Goal: Task Accomplishment & Management: Use online tool/utility

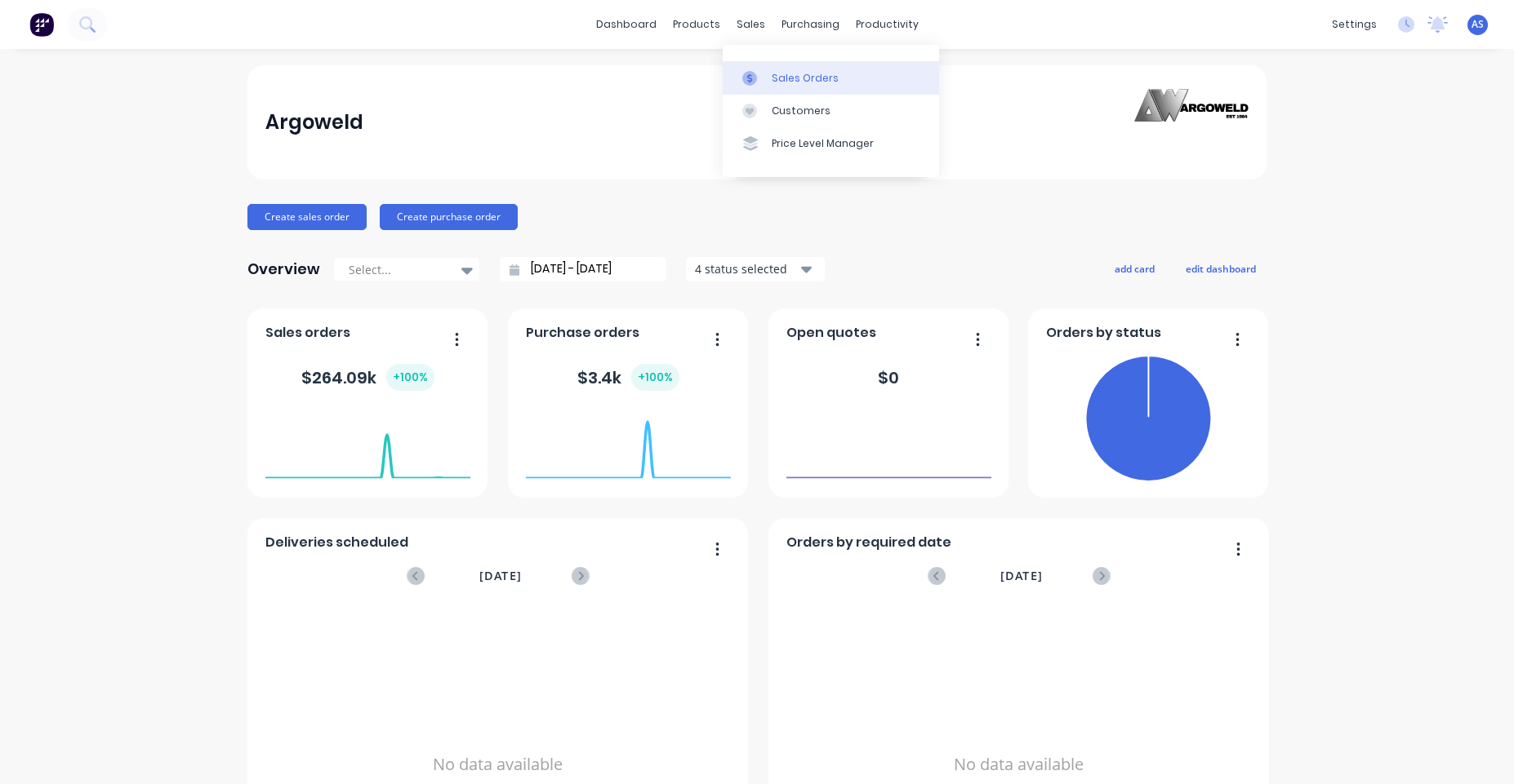
click at [765, 66] on link "Sales Orders" at bounding box center [831, 77] width 216 height 32
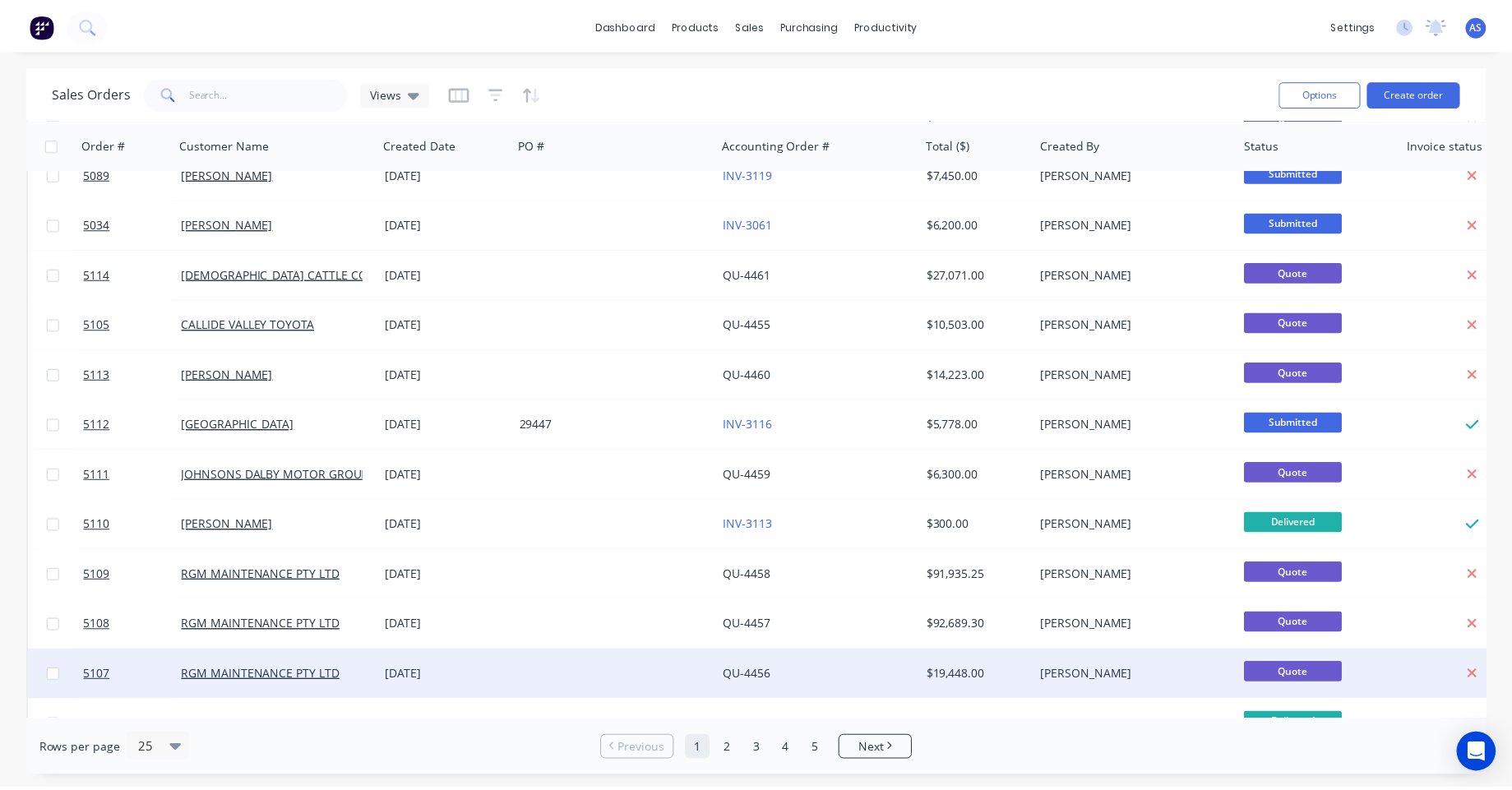
scroll to position [494, 0]
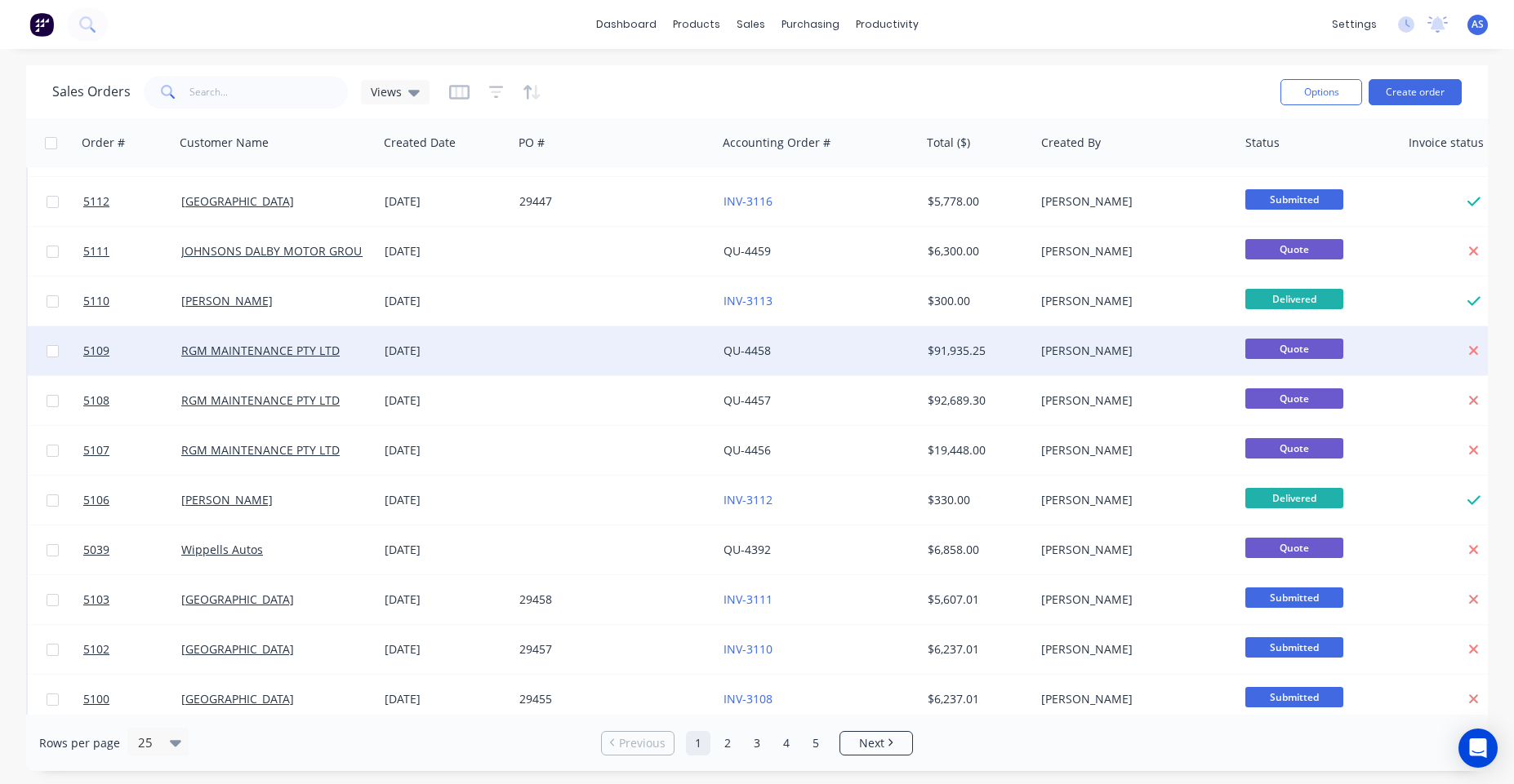
click at [940, 335] on div "$91,935.25" at bounding box center [978, 351] width 114 height 49
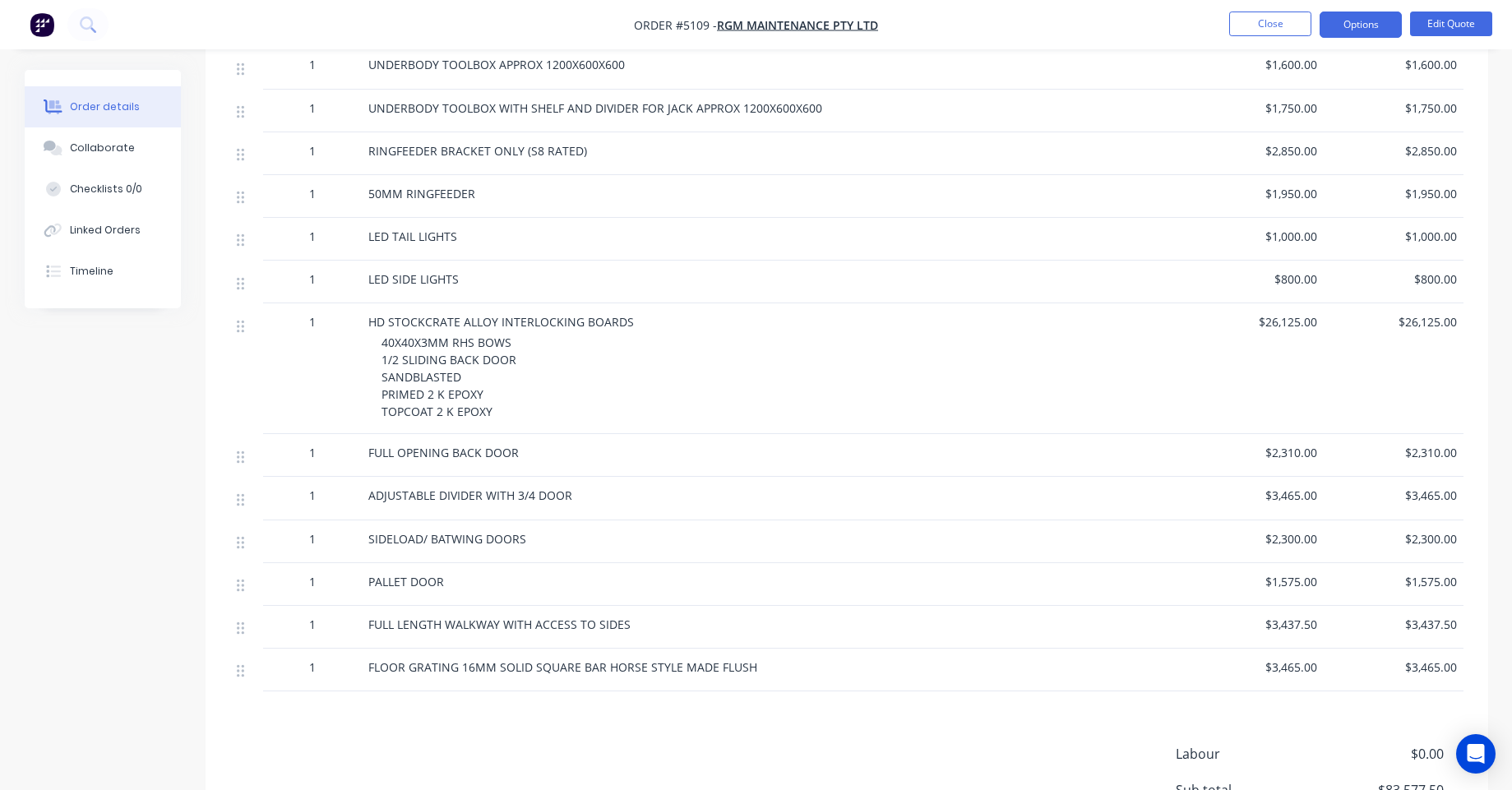
scroll to position [1101, 0]
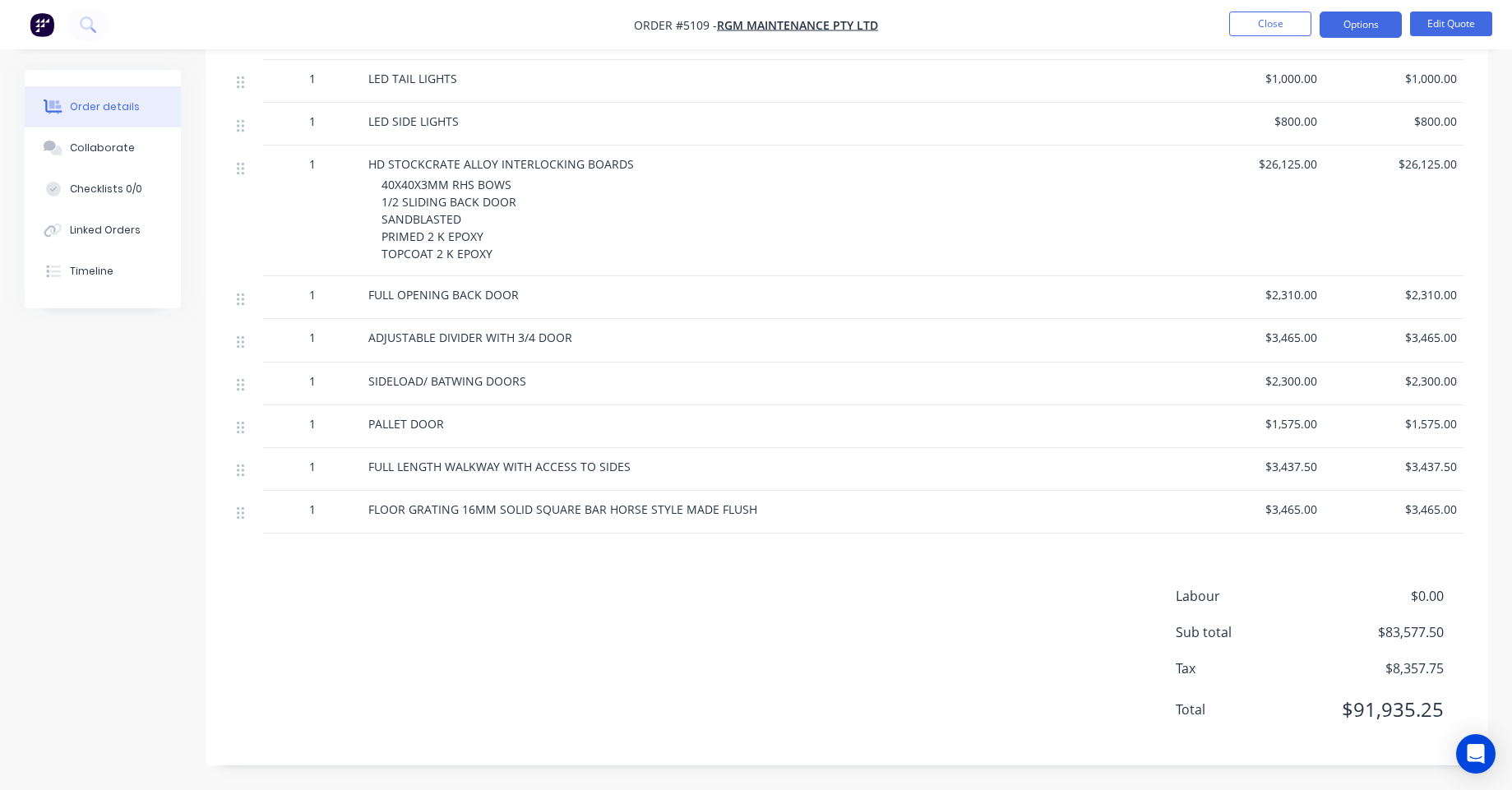
click at [517, 570] on div "Products Display actual quantities Show / Hide columns Qty Price Total 1 HD TRU…" at bounding box center [846, 164] width 1282 height 1203
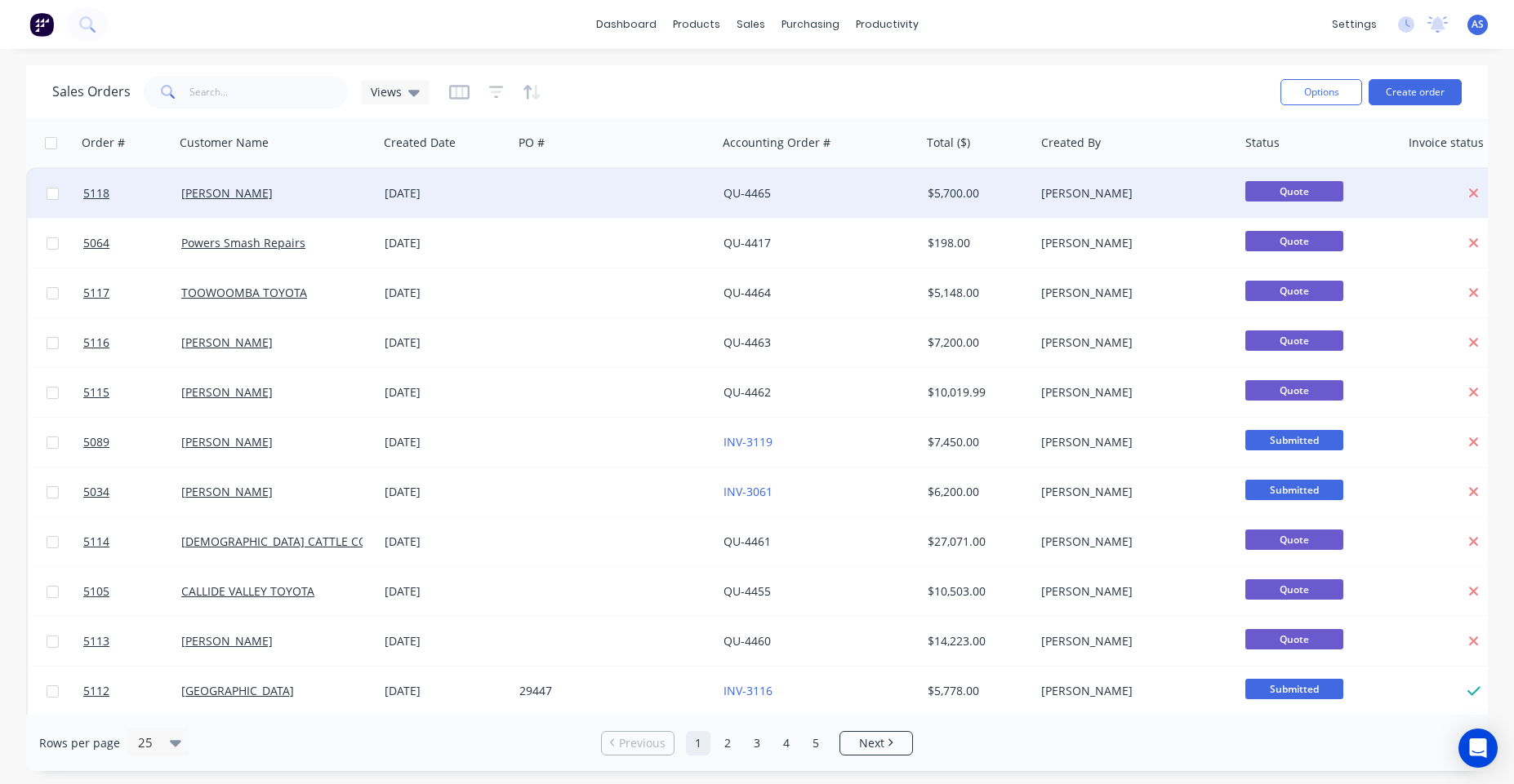
click at [822, 202] on div "QU-4465" at bounding box center [819, 194] width 204 height 49
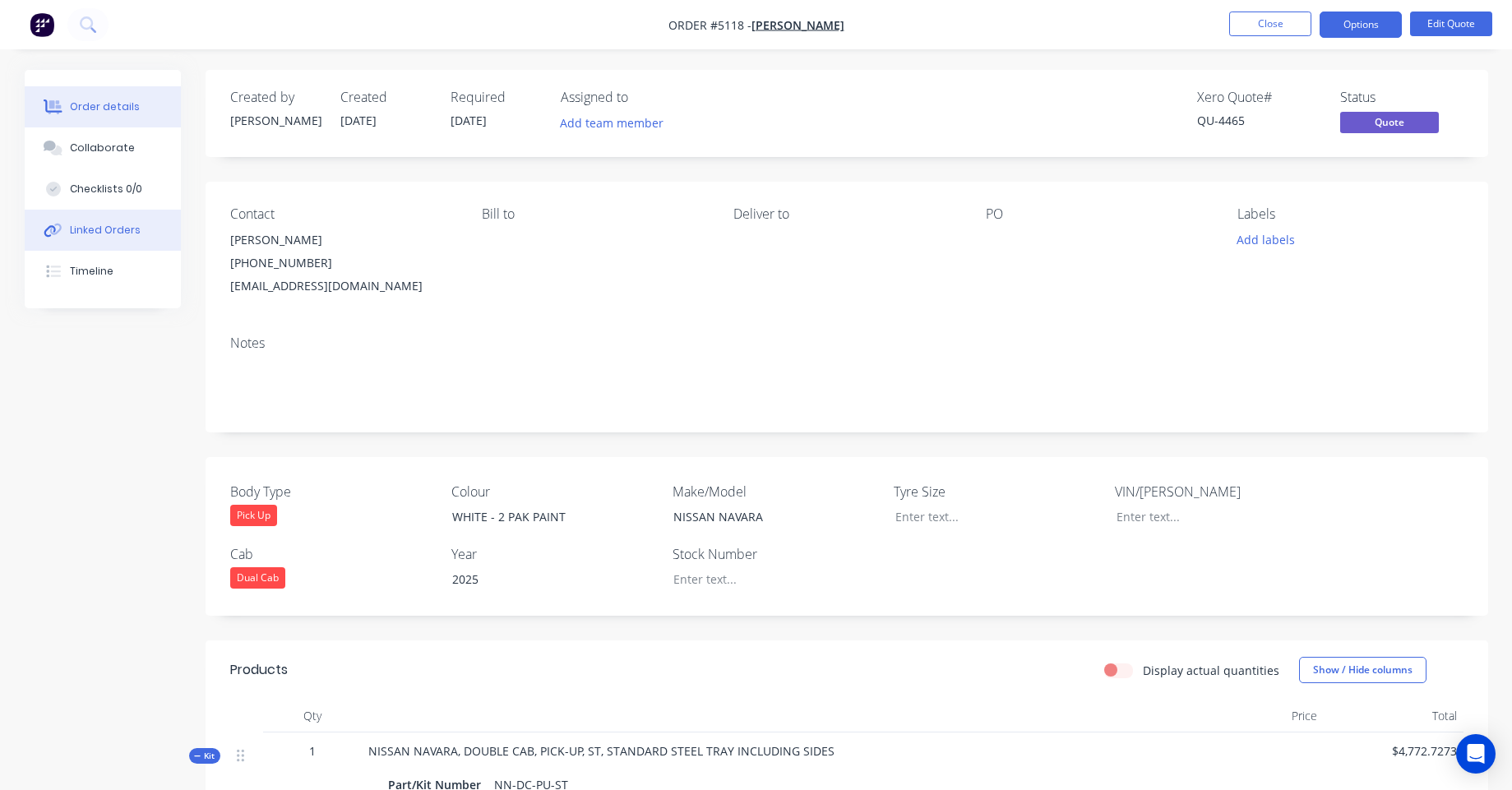
click at [29, 242] on button "Linked Orders" at bounding box center [103, 230] width 156 height 41
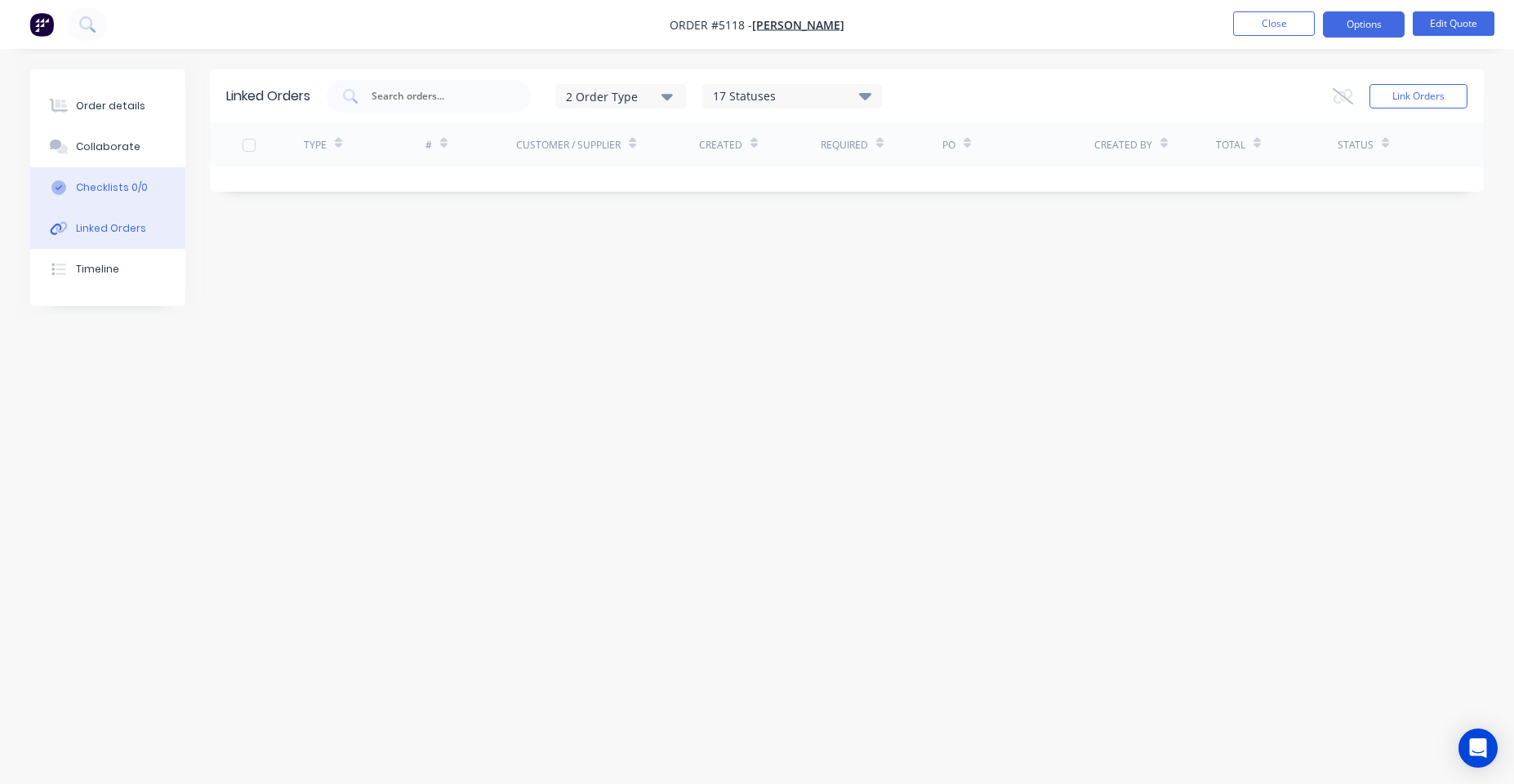
click at [126, 190] on div "Checklists 0/0" at bounding box center [111, 187] width 71 height 14
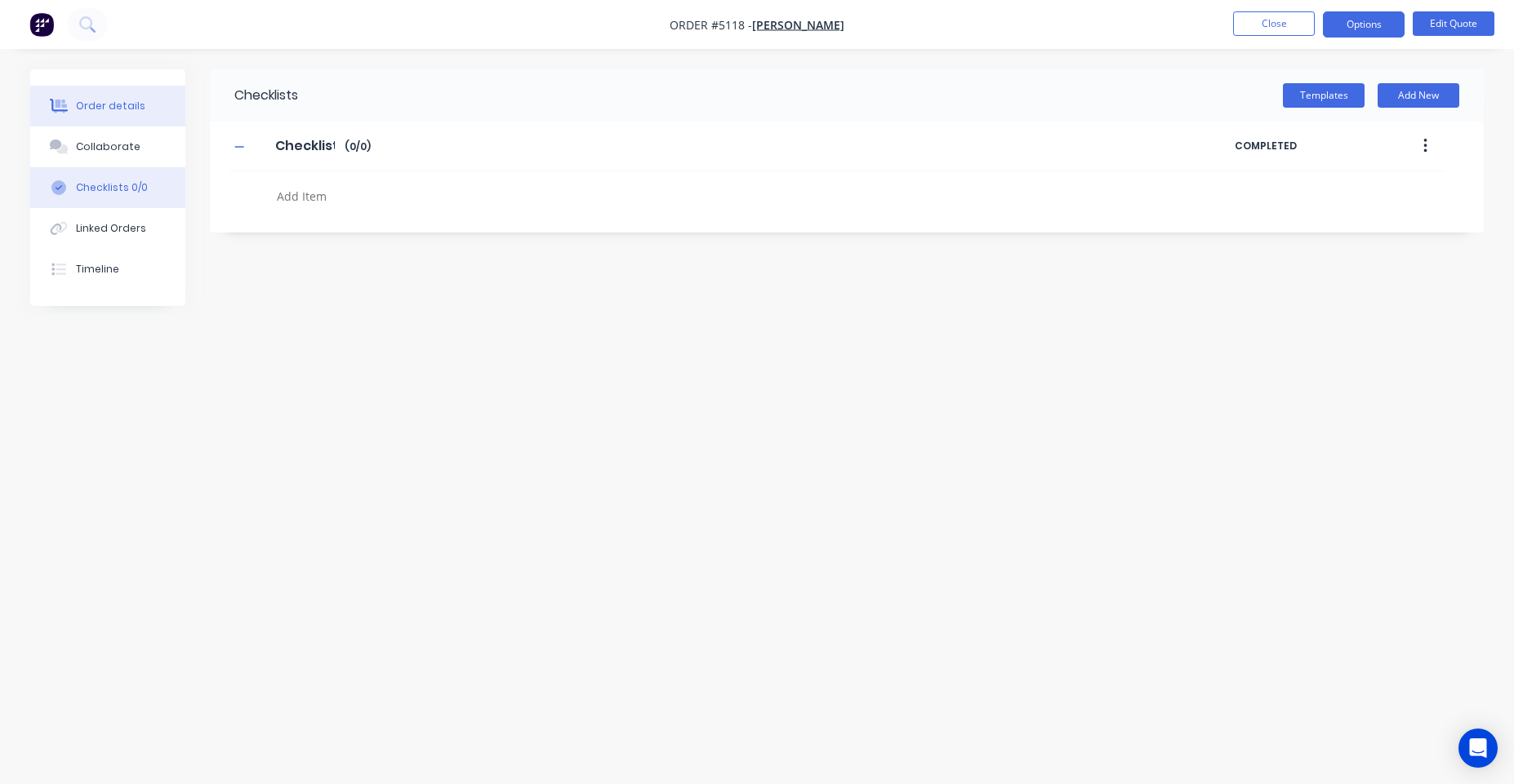
click at [122, 93] on button "Order details" at bounding box center [108, 106] width 155 height 41
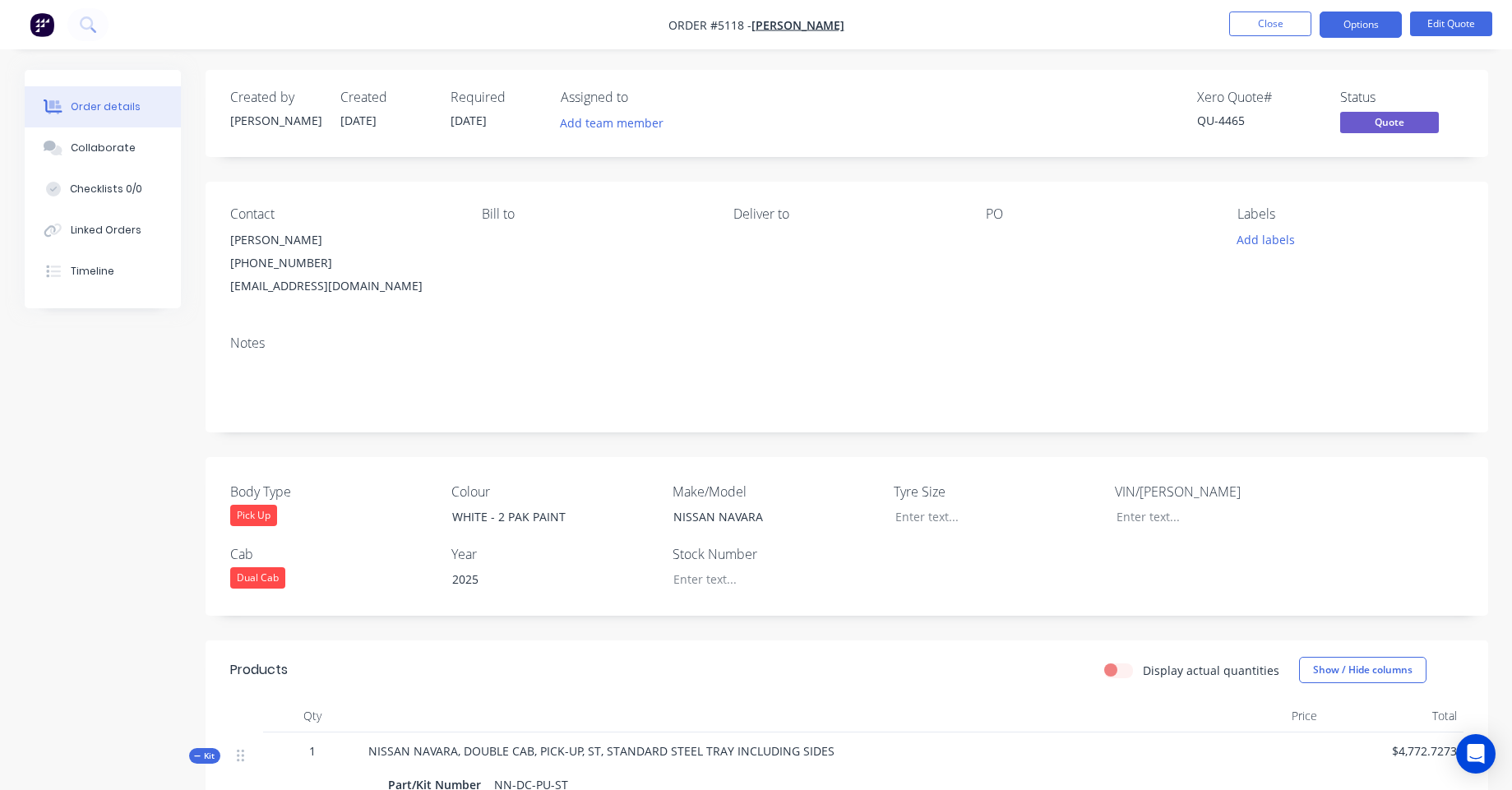
click at [89, 293] on div "Order details Collaborate Checklists 0/0 Linked Orders Timeline" at bounding box center [103, 189] width 156 height 238
click at [95, 272] on div "Timeline" at bounding box center [92, 271] width 44 height 15
type textarea "x"
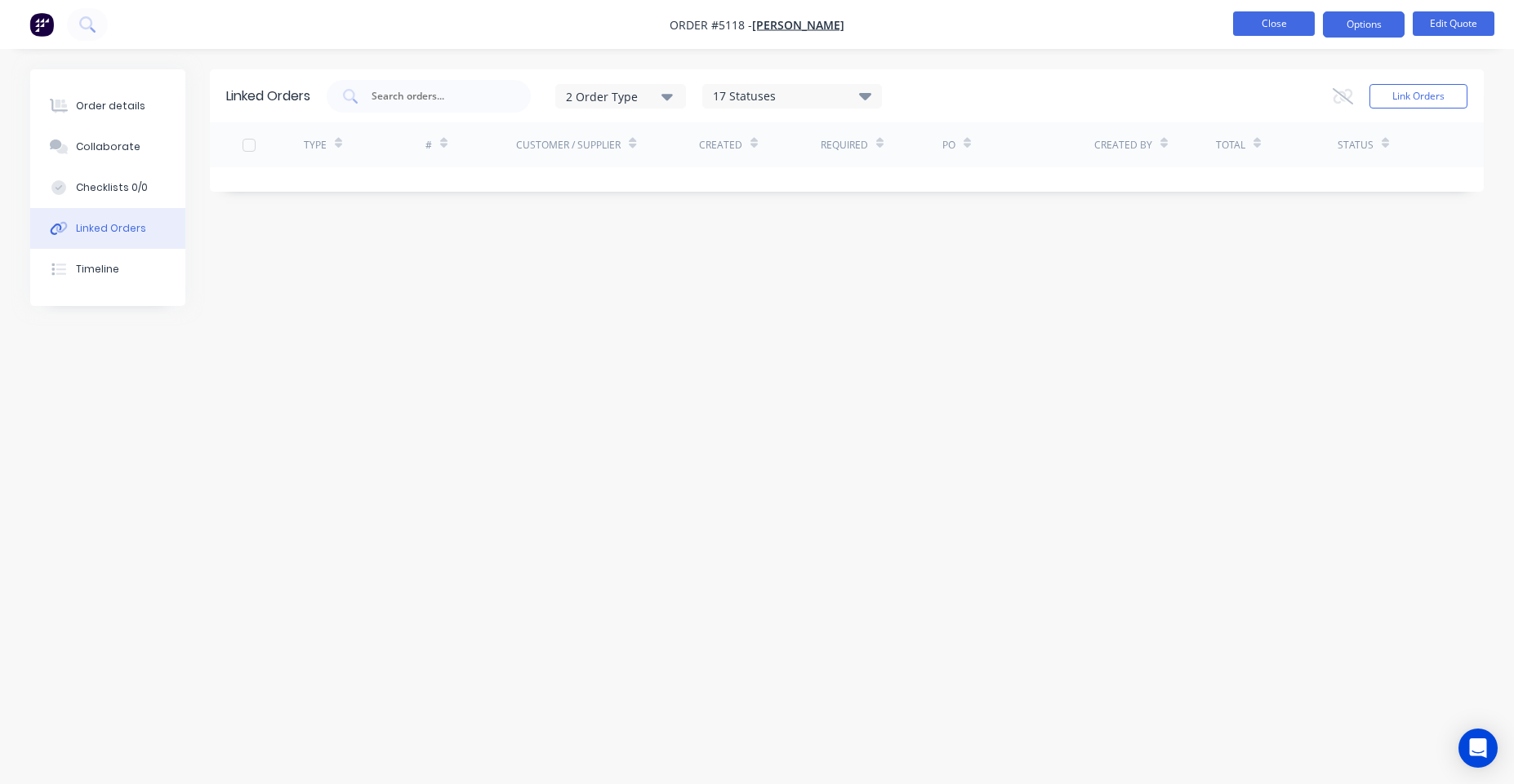
click at [1308, 19] on button "Close" at bounding box center [1273, 23] width 82 height 25
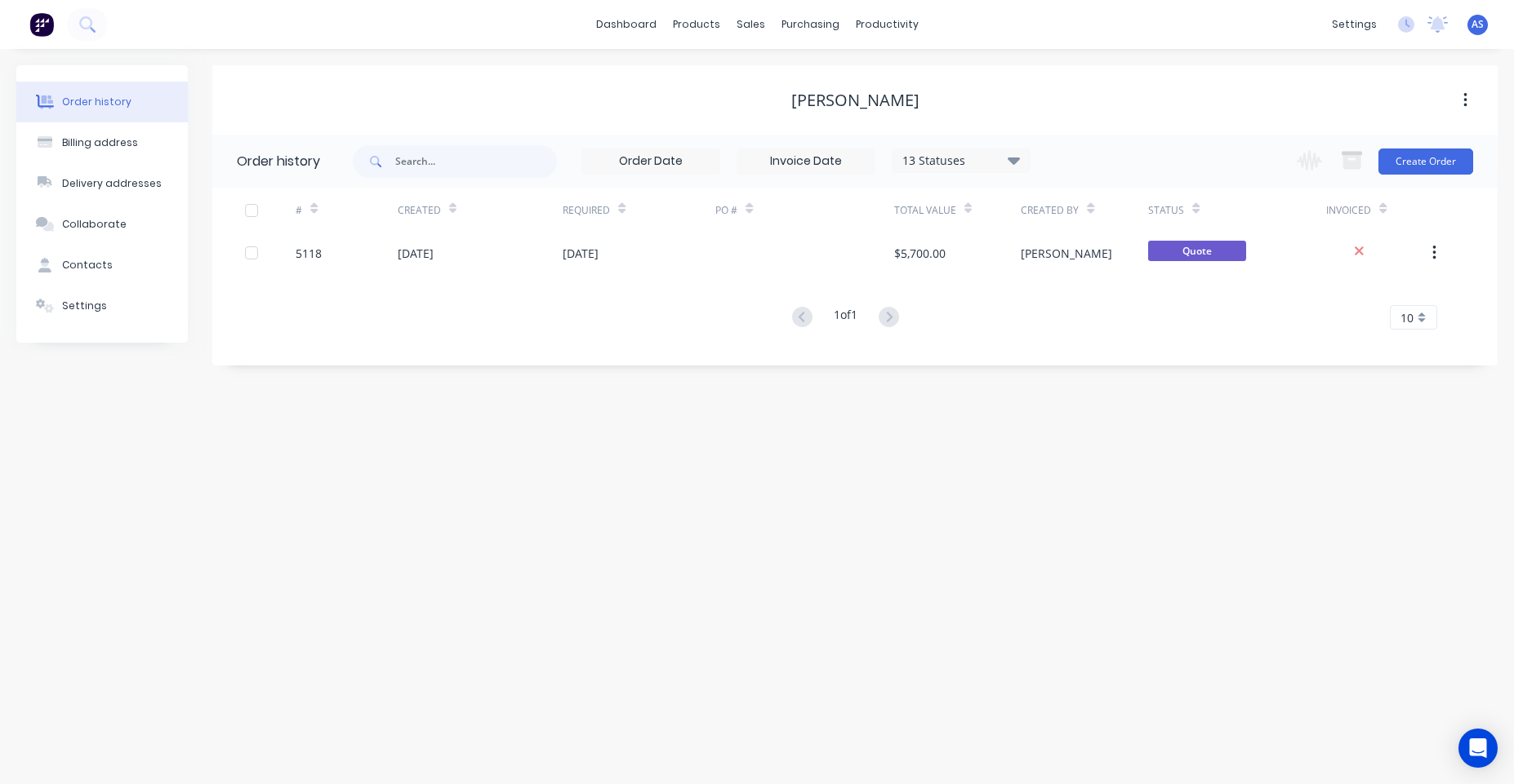
click at [31, 35] on img at bounding box center [42, 24] width 25 height 25
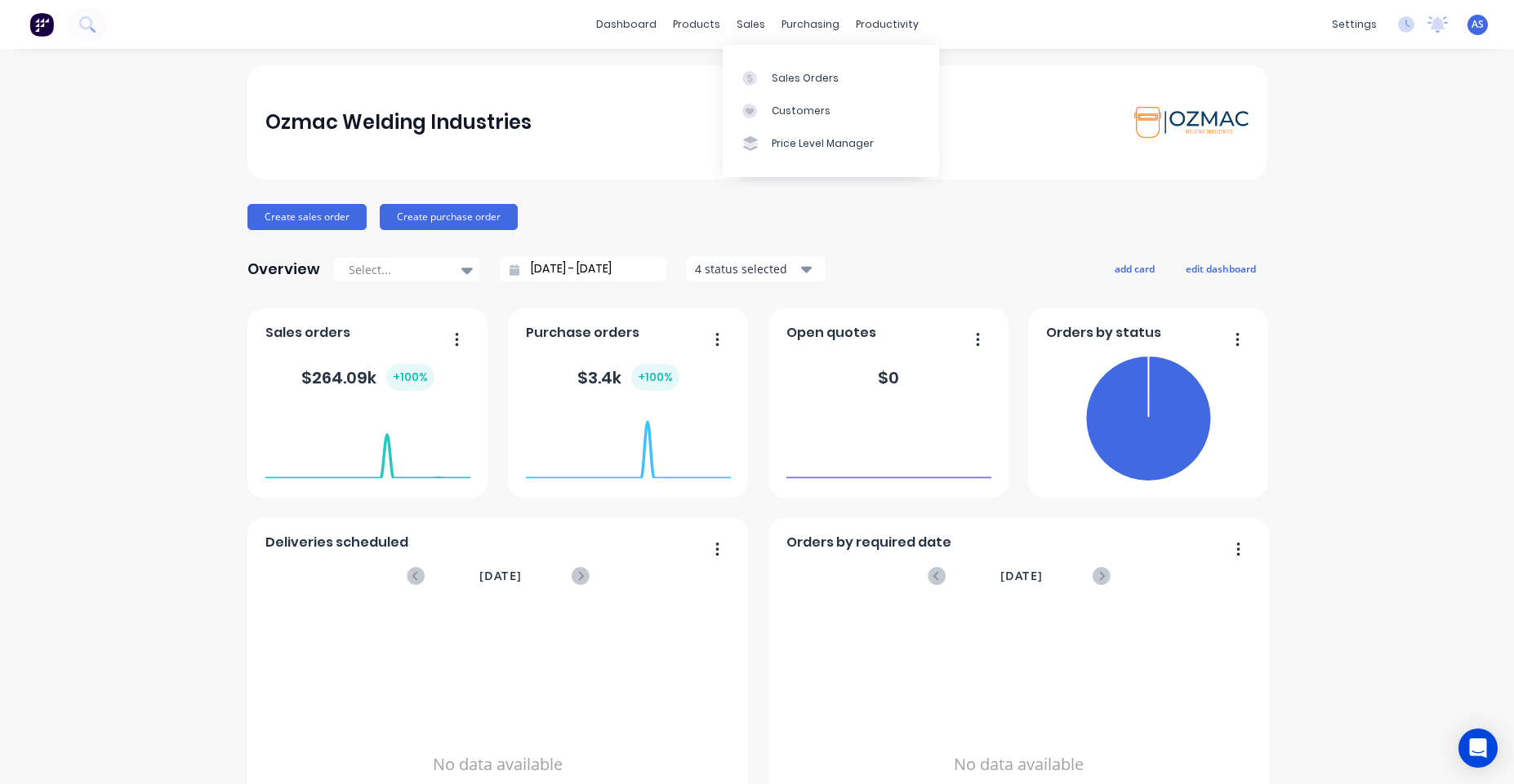
click at [743, 77] on icon at bounding box center [749, 78] width 14 height 14
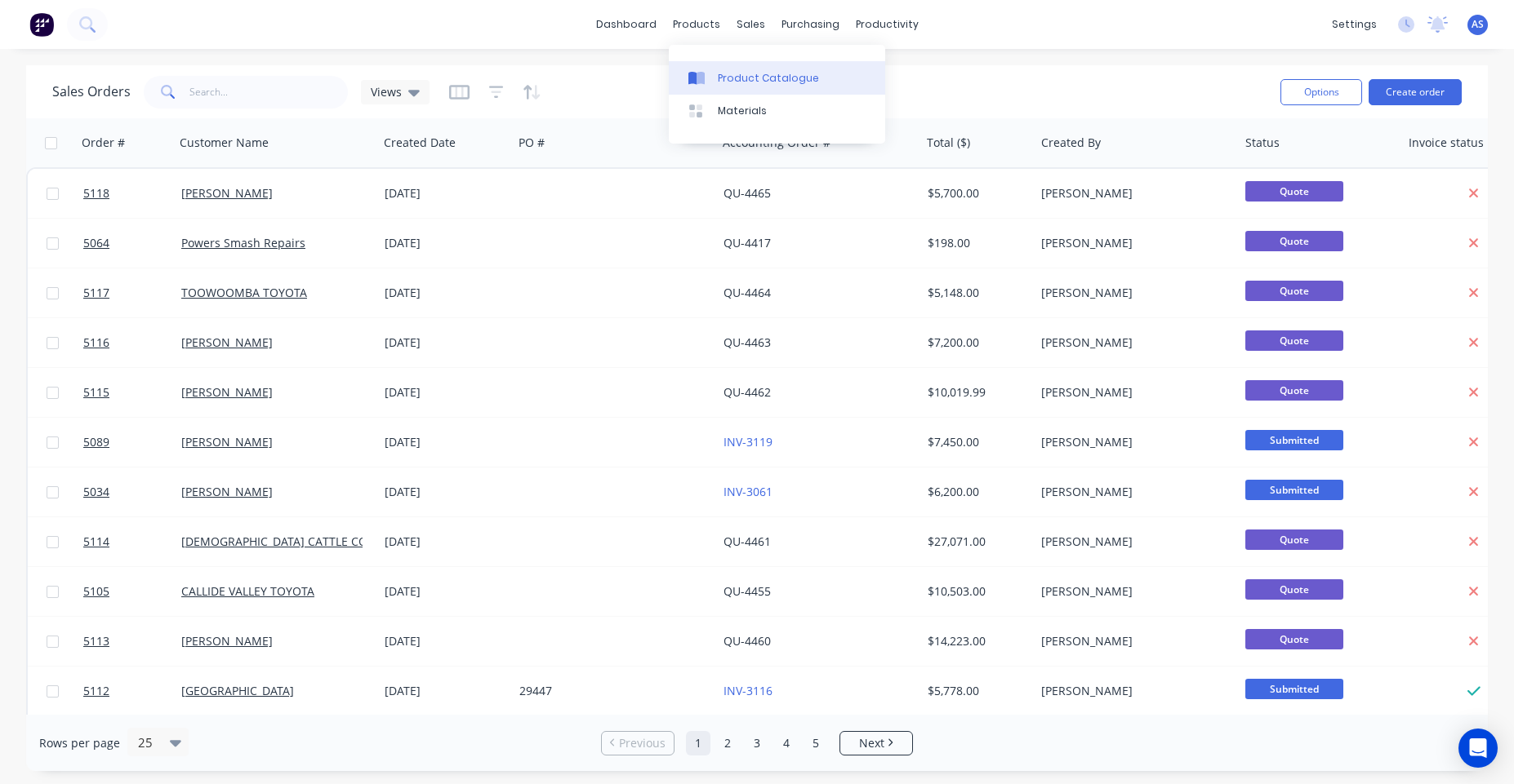
click at [716, 71] on link "Product Catalogue" at bounding box center [777, 77] width 216 height 32
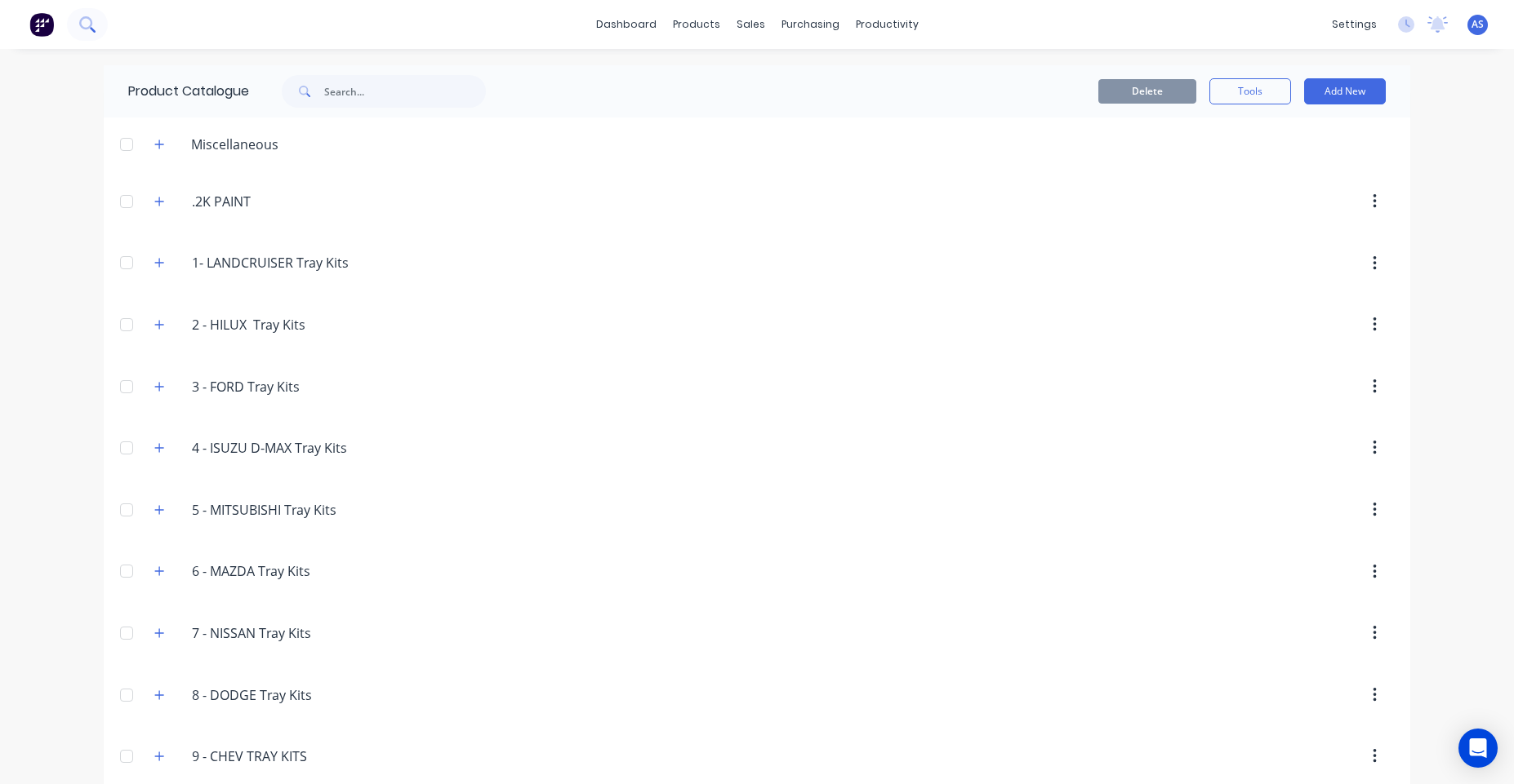
click at [92, 26] on icon at bounding box center [85, 22] width 13 height 13
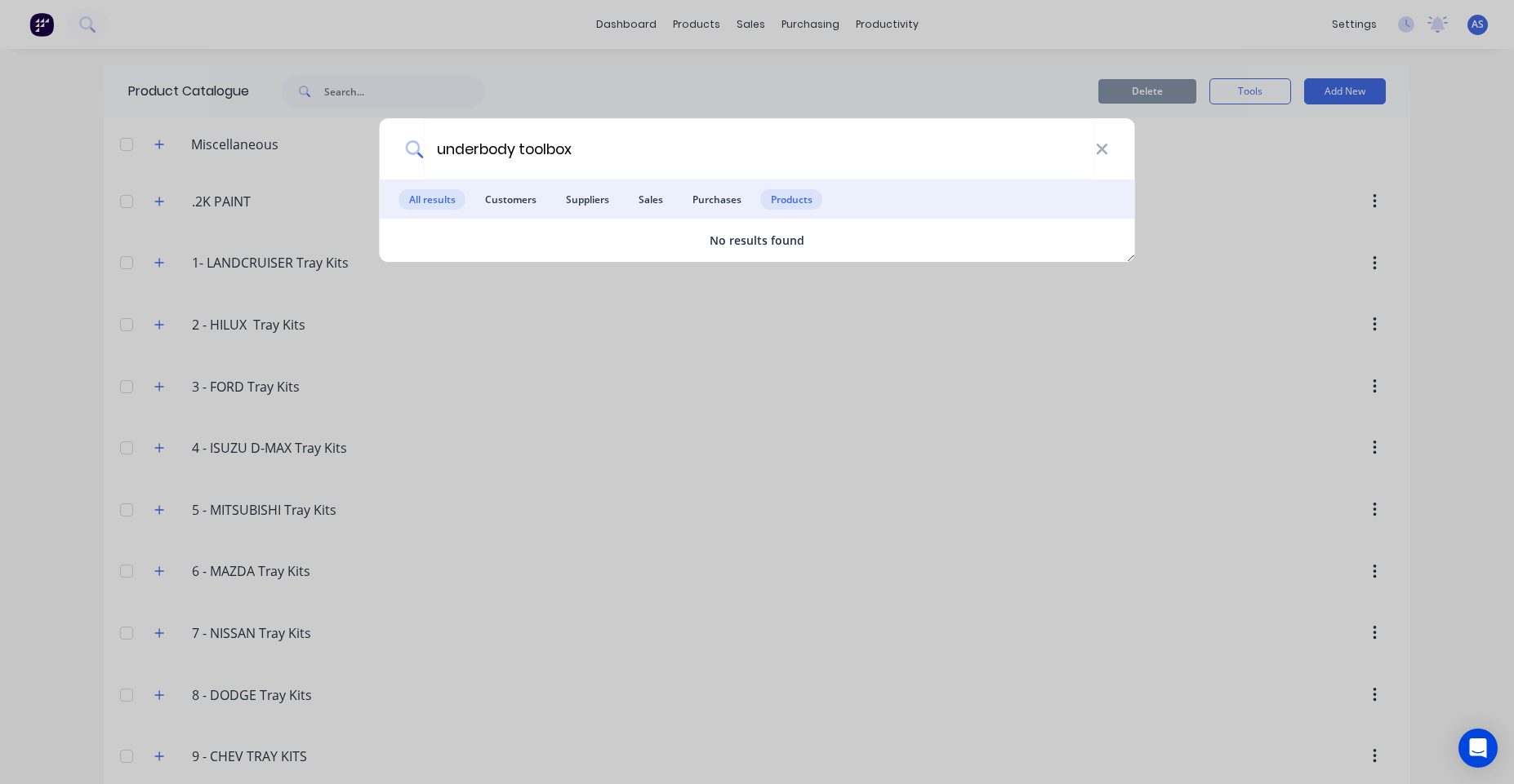
type input "underbody toolbox"
click at [778, 208] on span "Products" at bounding box center [792, 200] width 61 height 20
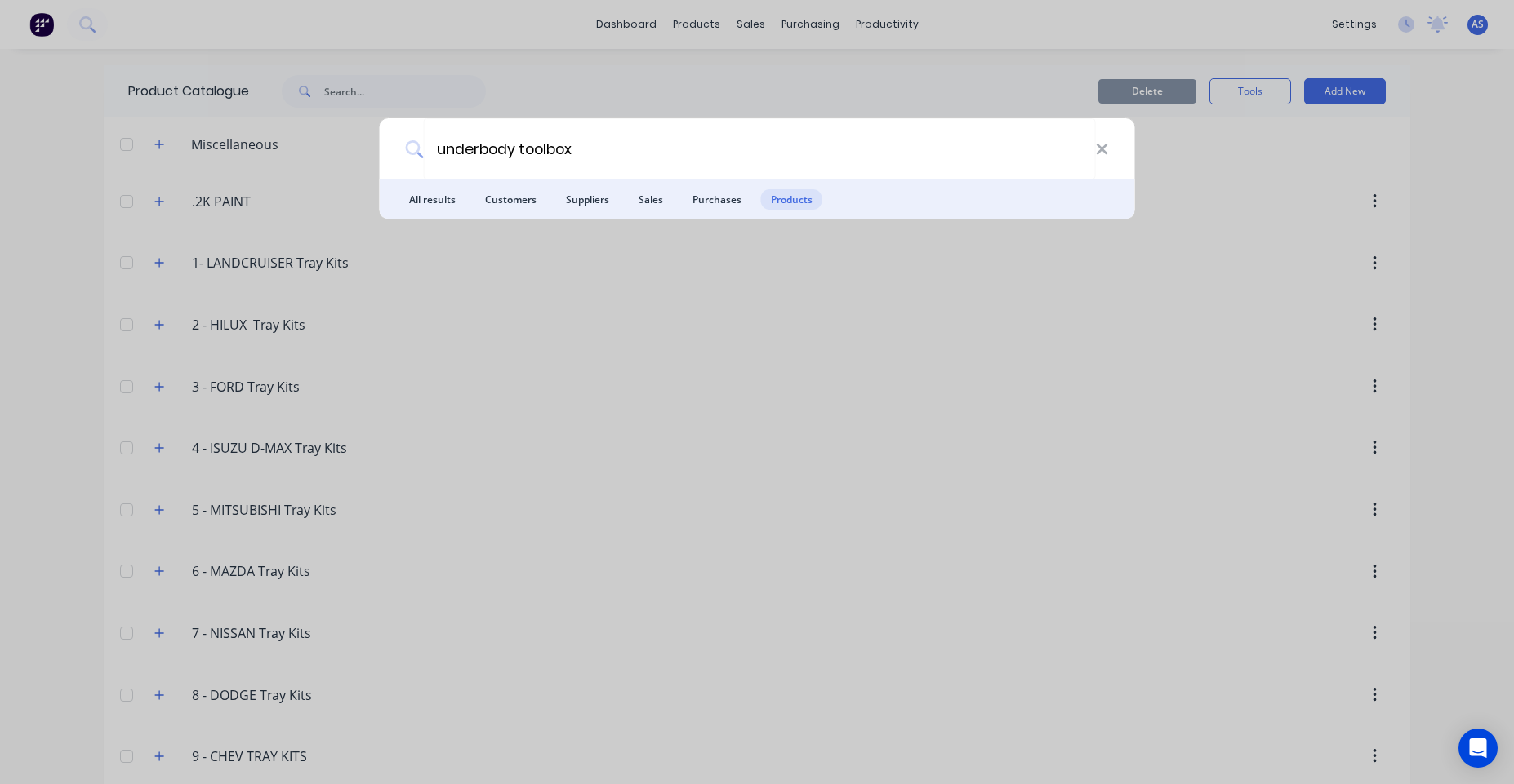
click at [684, 18] on div "underbody toolbox All results Customers Suppliers Sales Purchases Products" at bounding box center [757, 392] width 1514 height 784
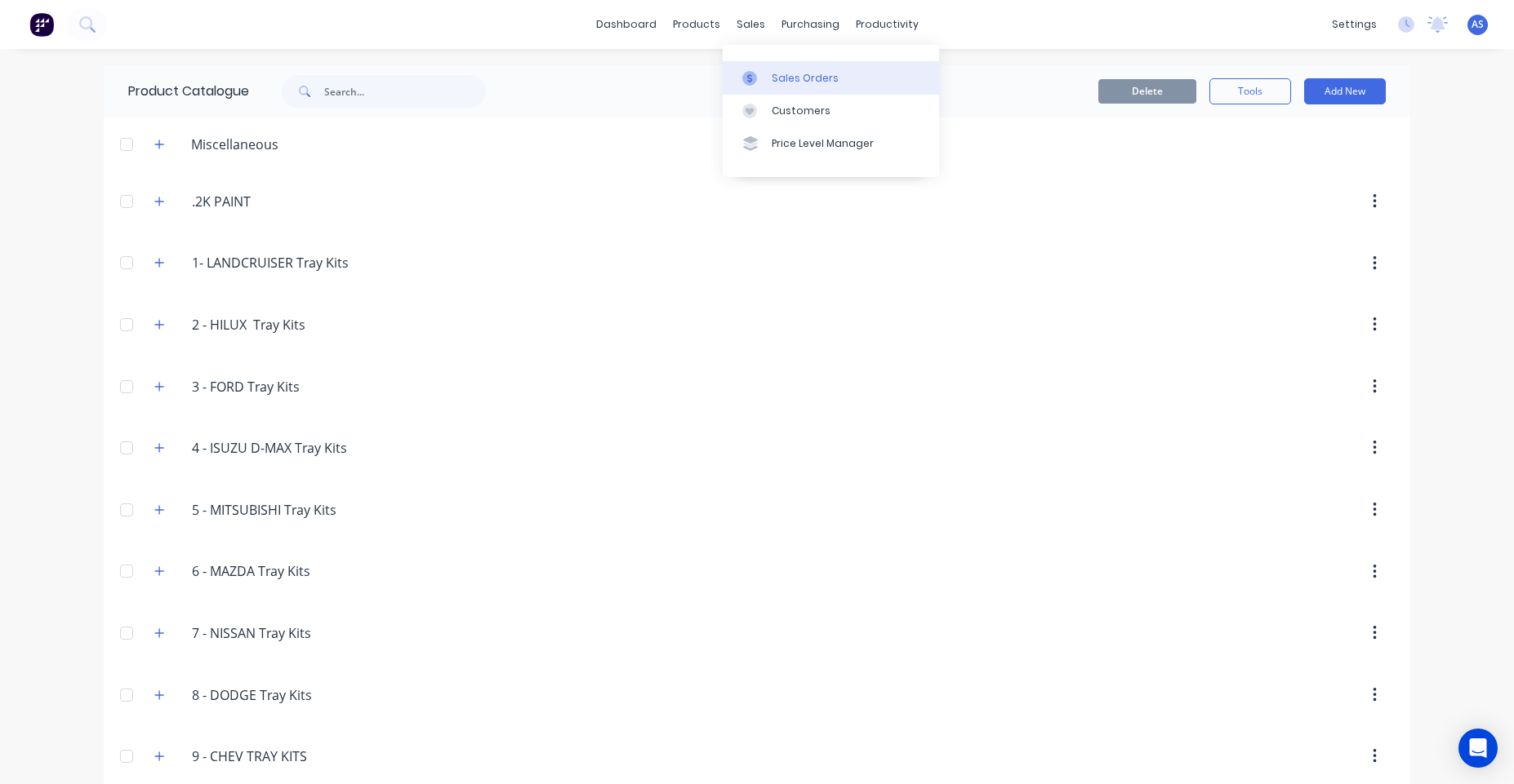
click at [796, 71] on div "Sales Orders" at bounding box center [805, 78] width 67 height 14
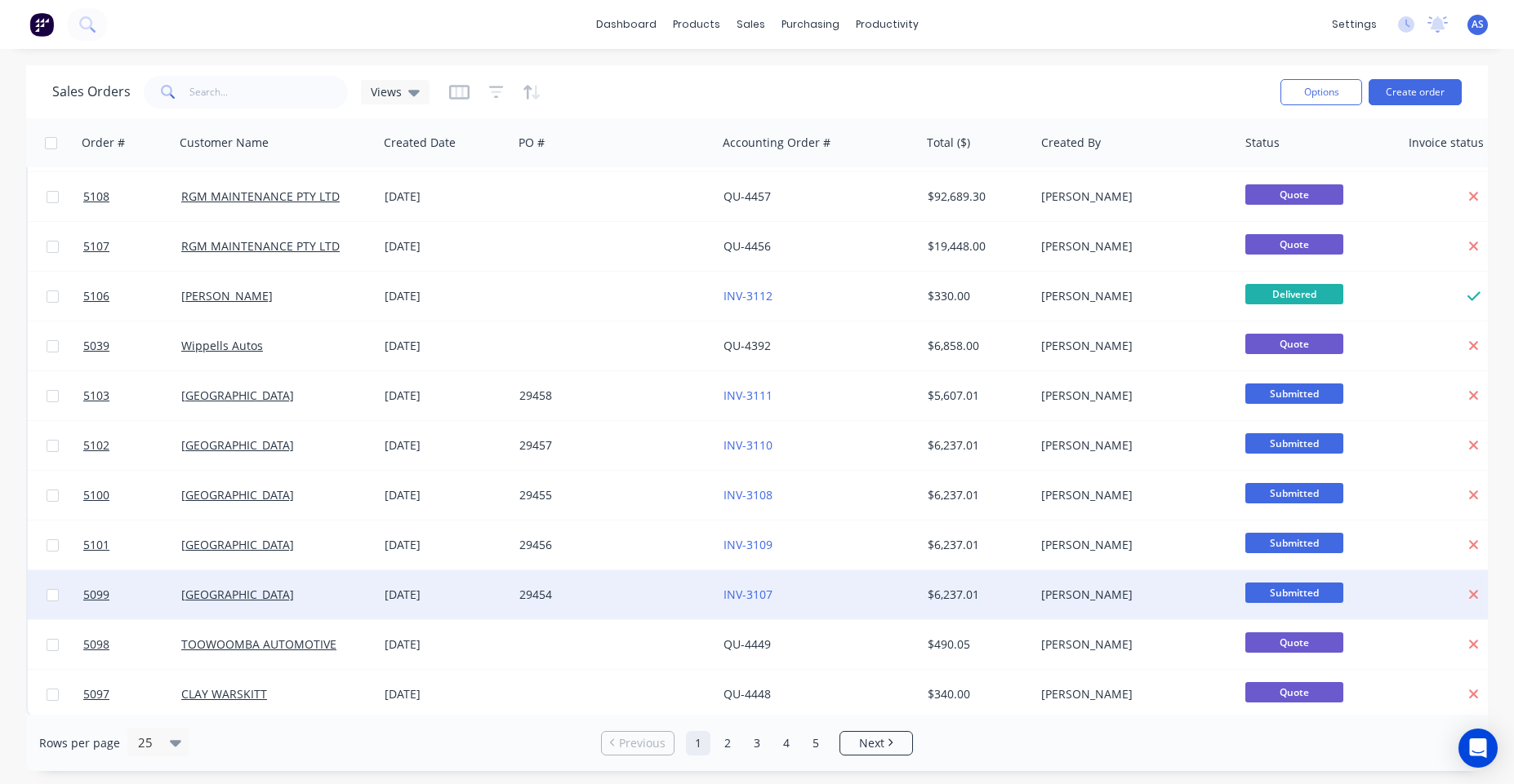
scroll to position [705, 0]
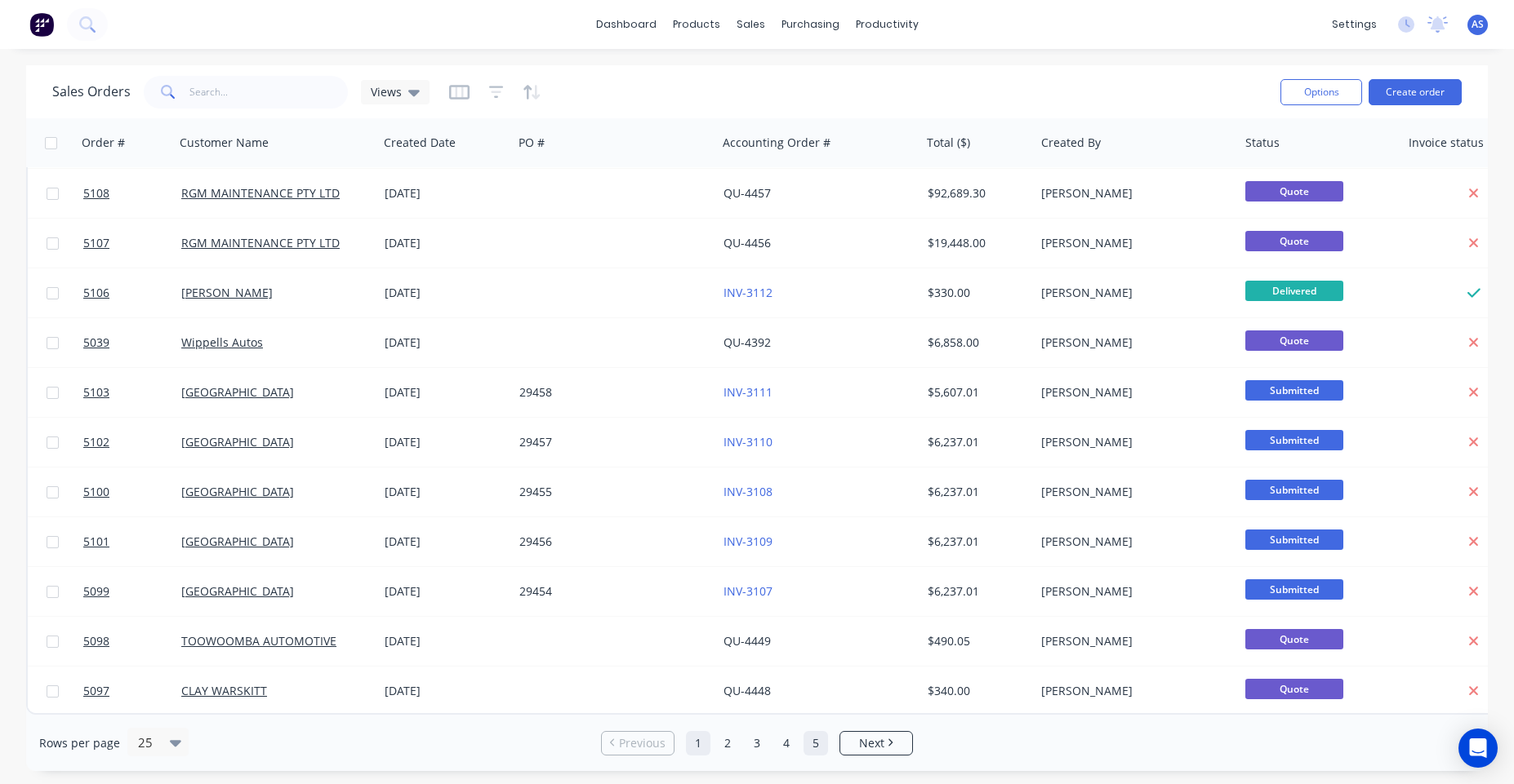
click at [809, 741] on link "5" at bounding box center [816, 743] width 25 height 25
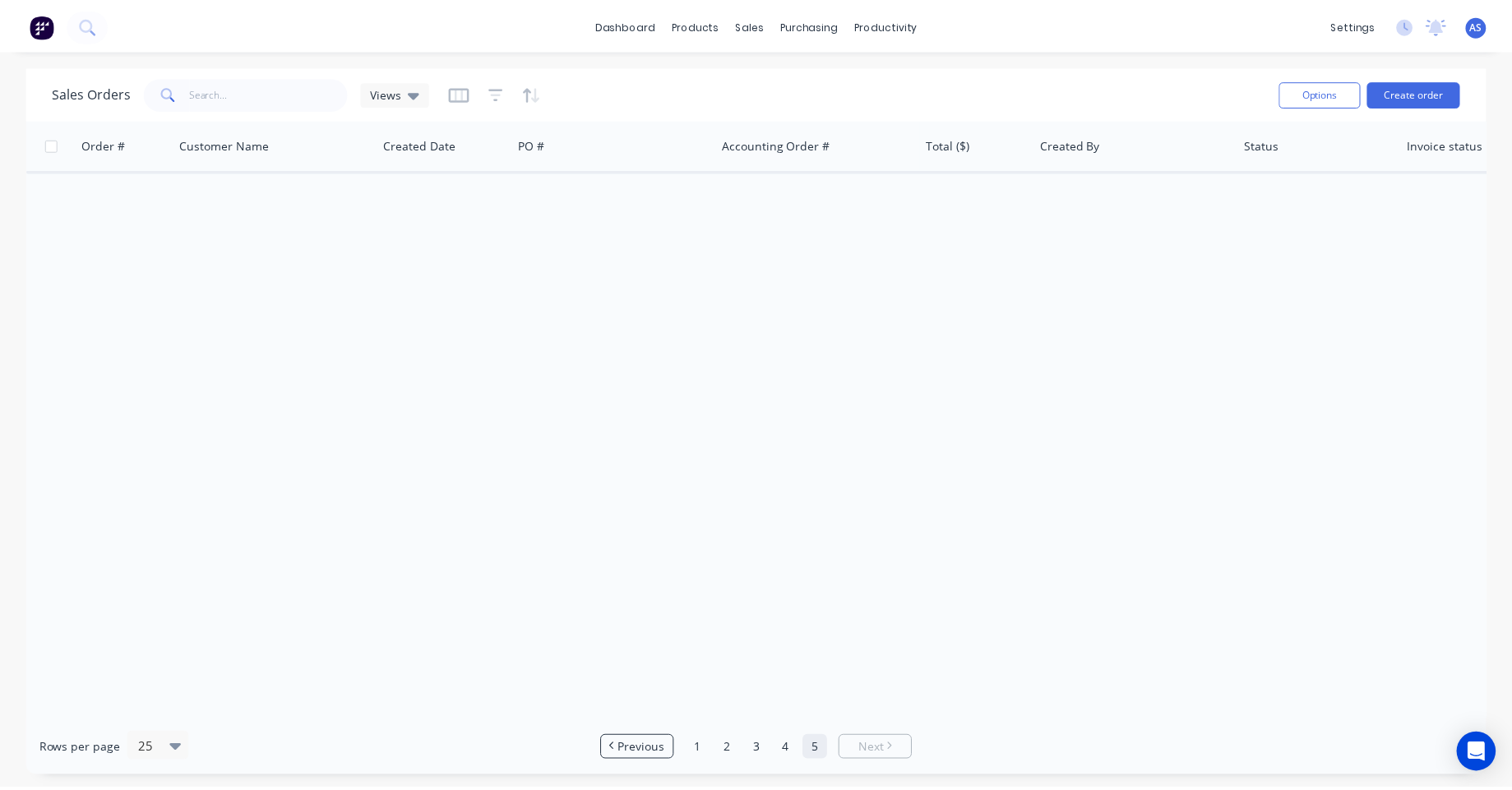
scroll to position [0, 0]
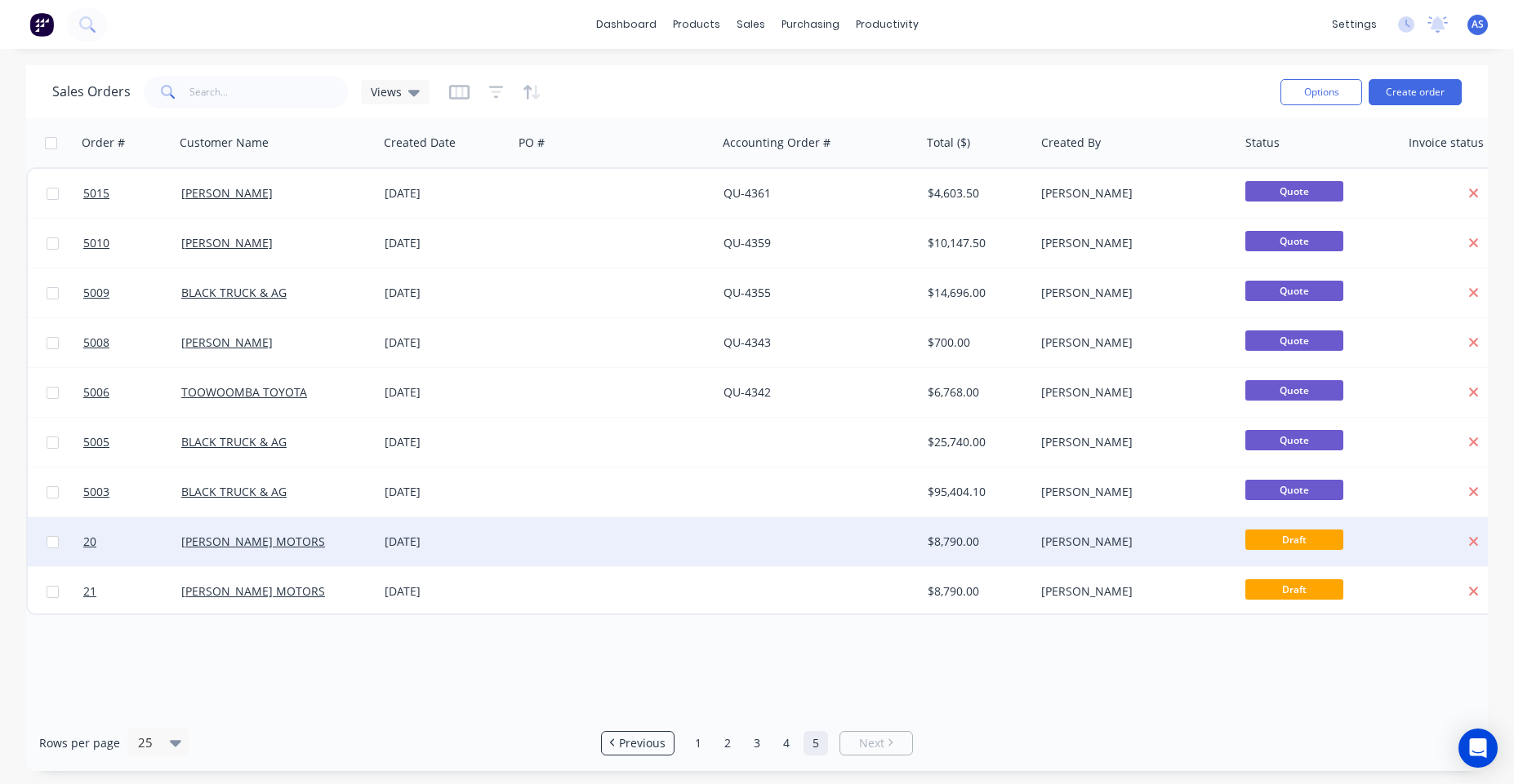
click at [1095, 550] on div "[PERSON_NAME]" at bounding box center [1136, 543] width 204 height 49
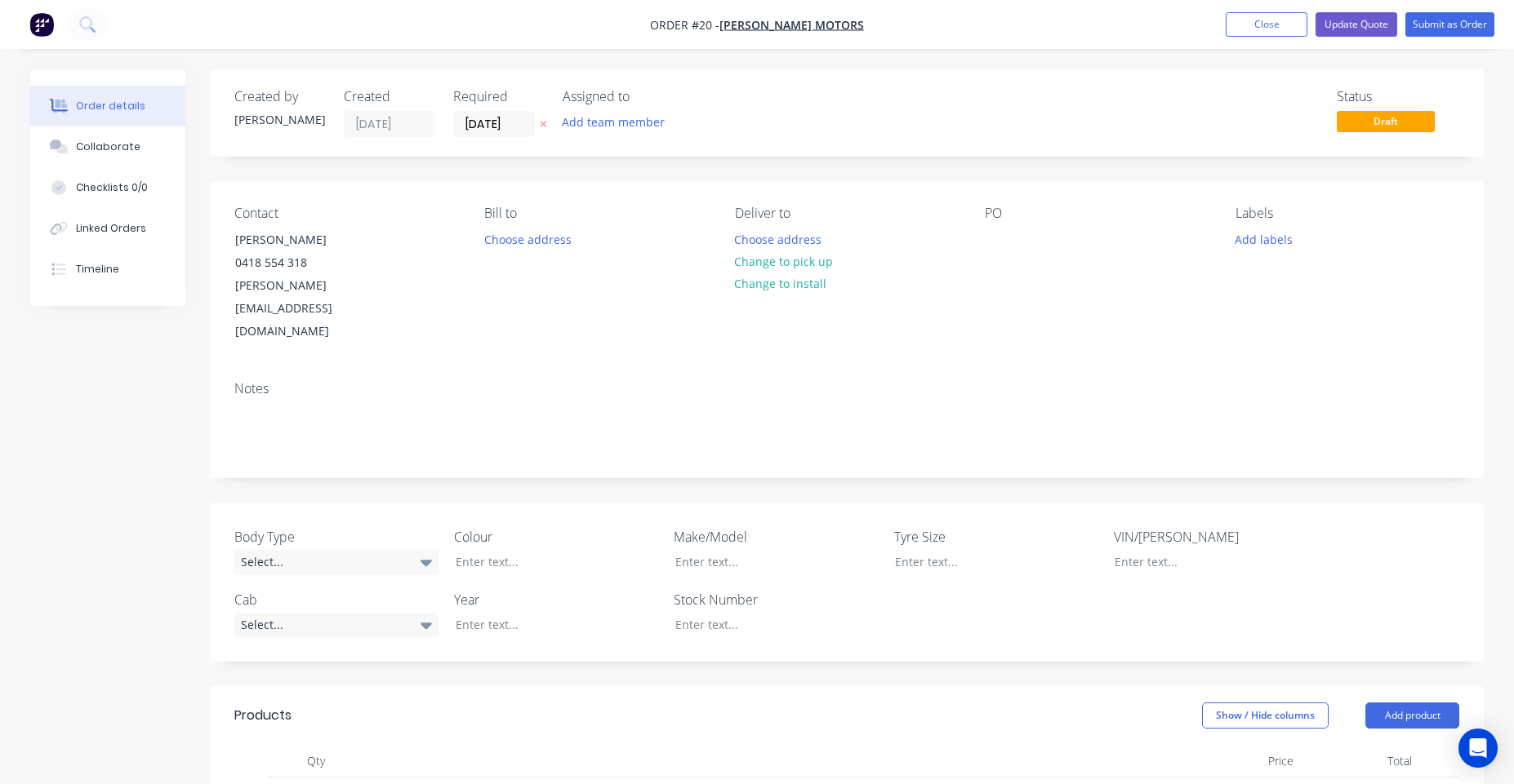
type input "$5,500.00"
type input "$220.00"
type input "$600.00"
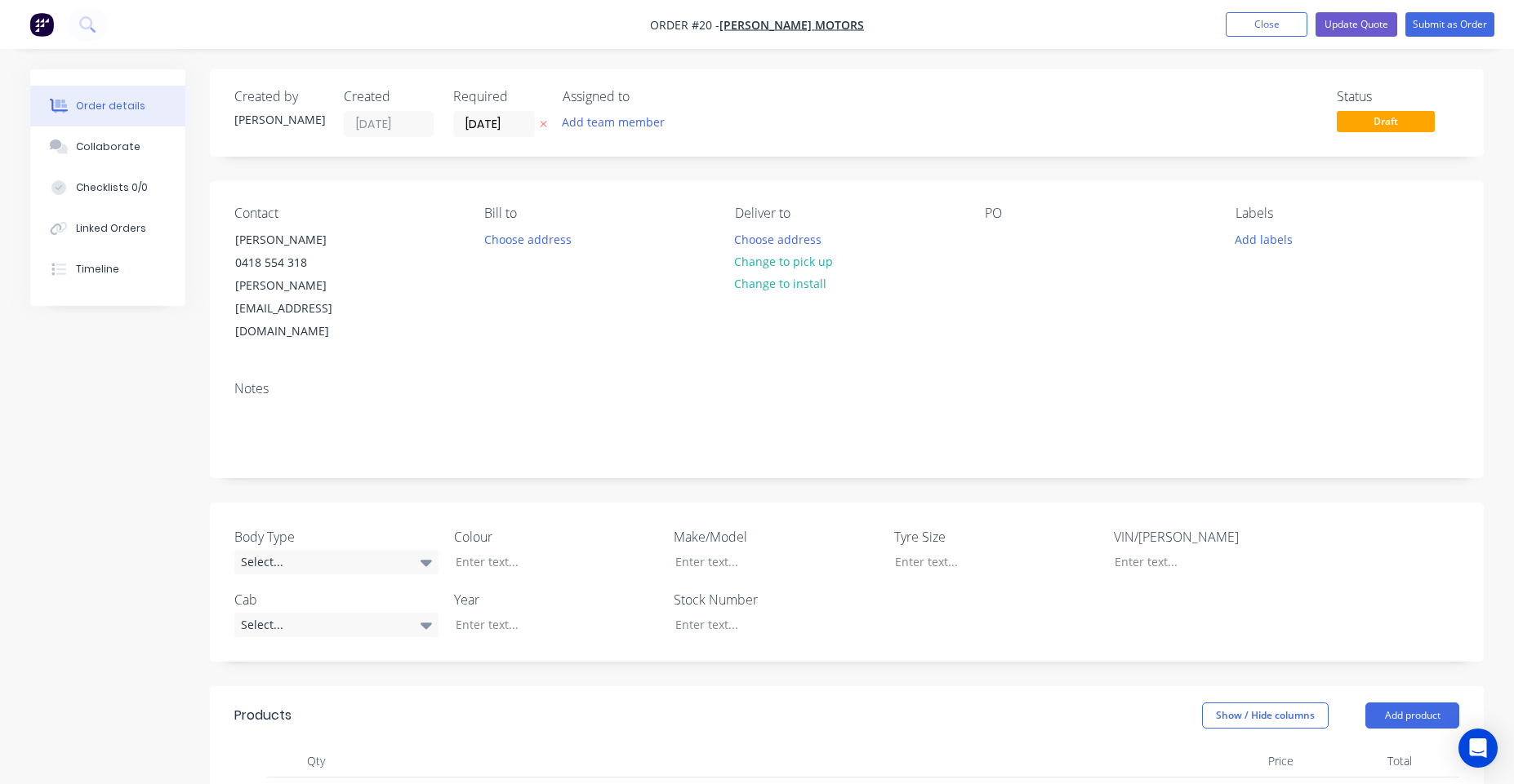
type input "$1,200.00"
type input "$720.00"
type input "$1,440.00"
type input "$70.00"
type input "$280.00"
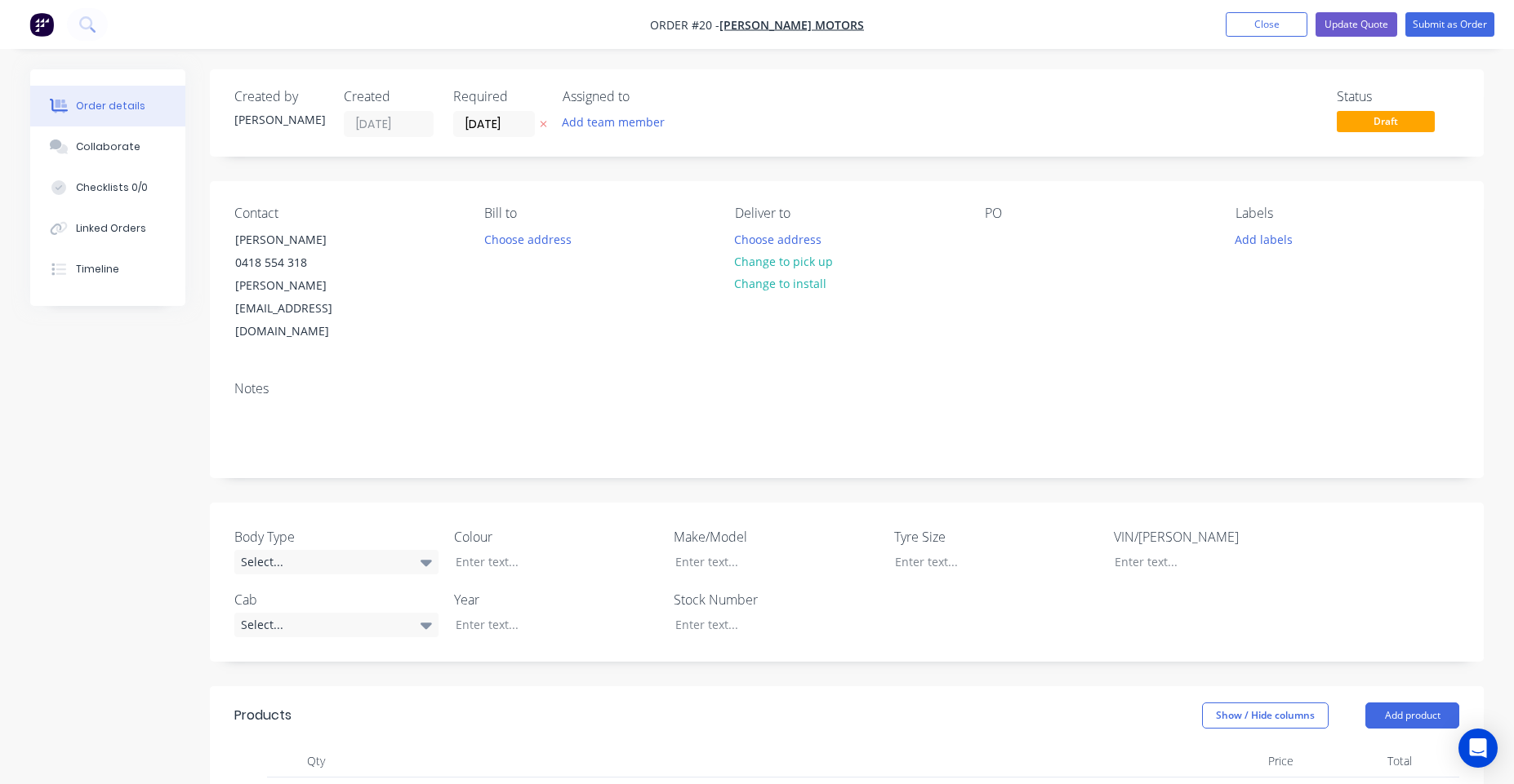
type input "$150.00"
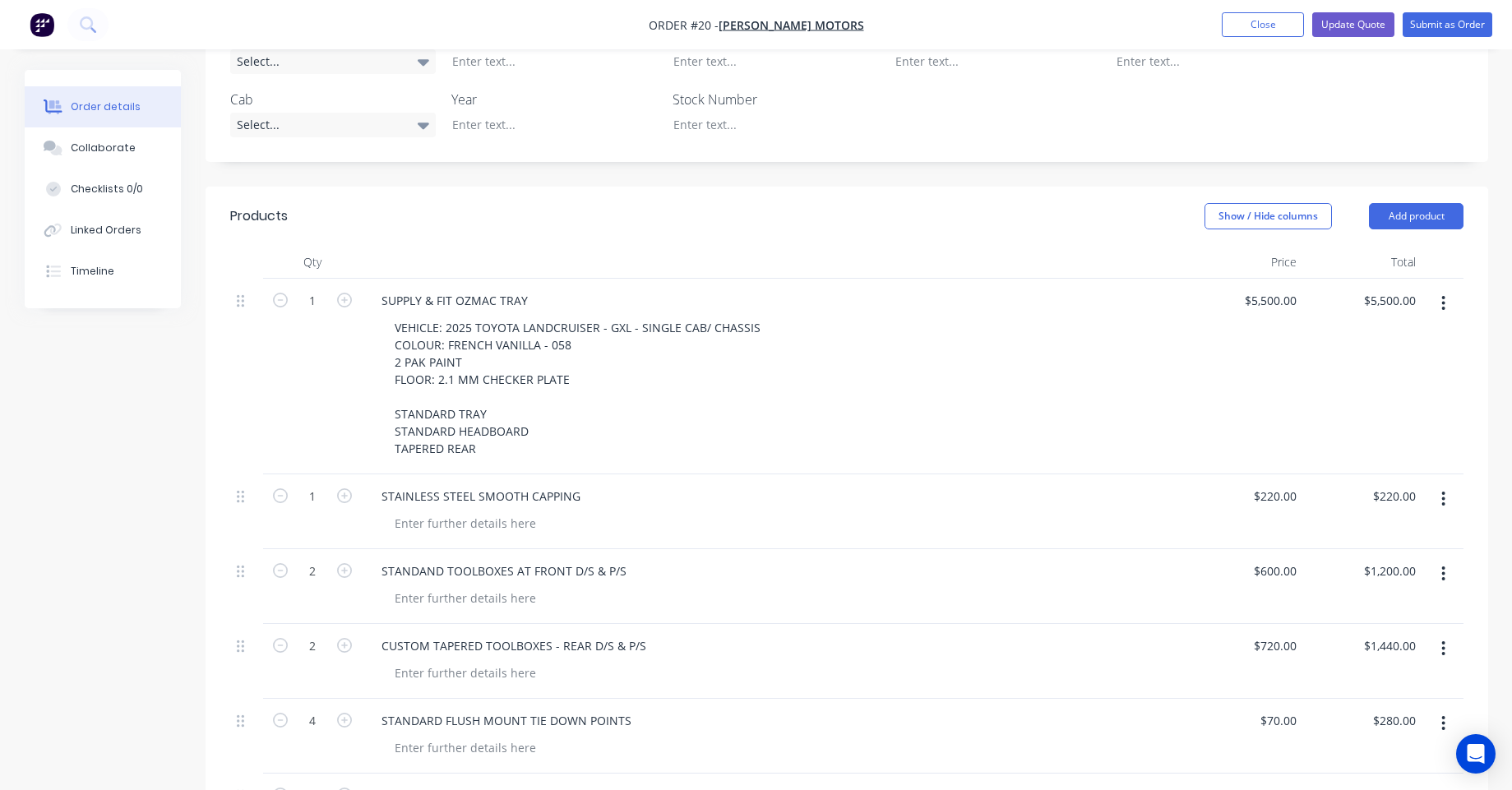
scroll to position [889, 0]
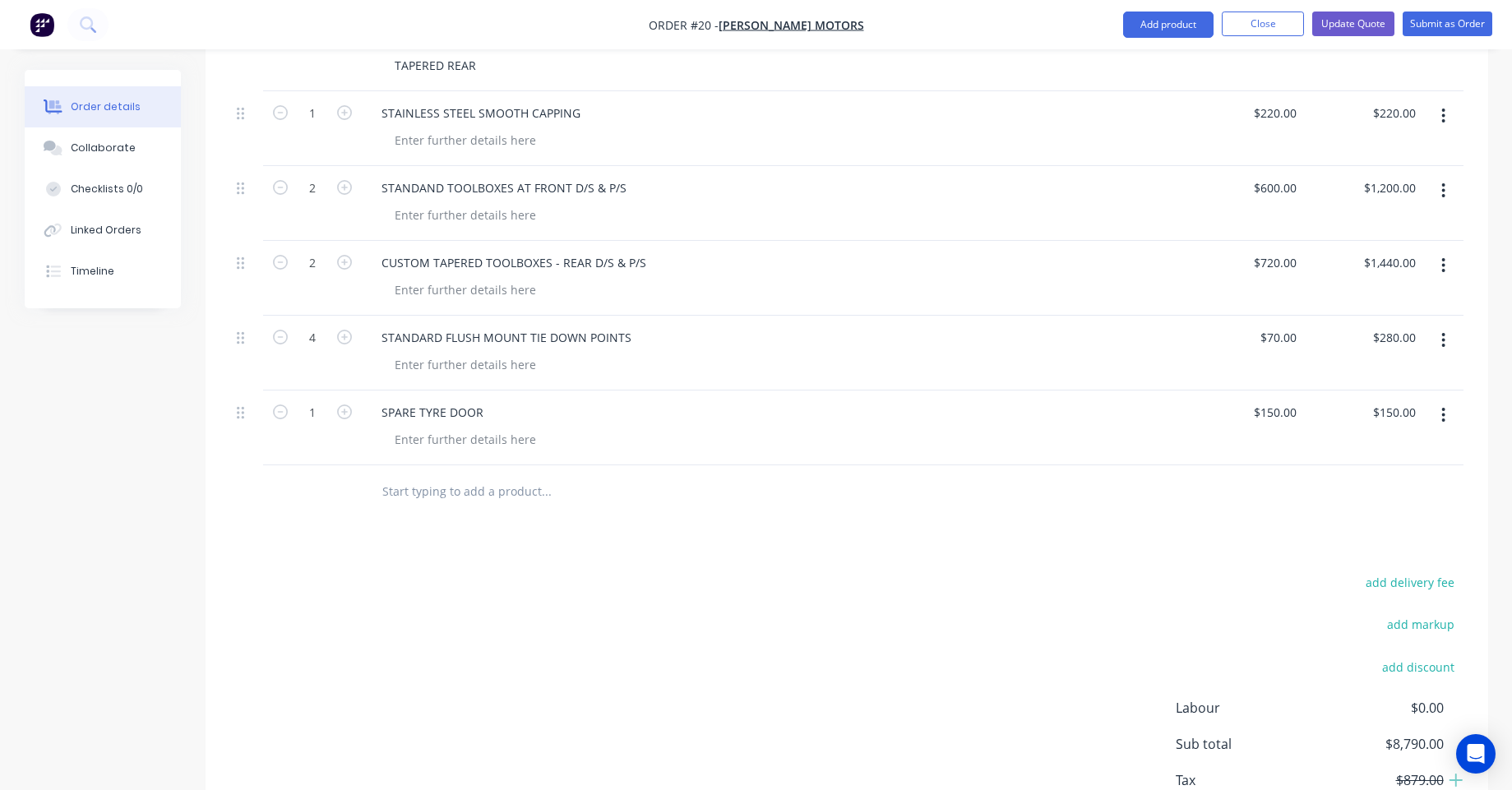
click at [469, 476] on input "text" at bounding box center [546, 492] width 329 height 33
type input "UNDERBODY"
type input "UNDERBODY TOOLBOX FLAT BOTTOM"
click at [33, 23] on img "button" at bounding box center [42, 24] width 25 height 25
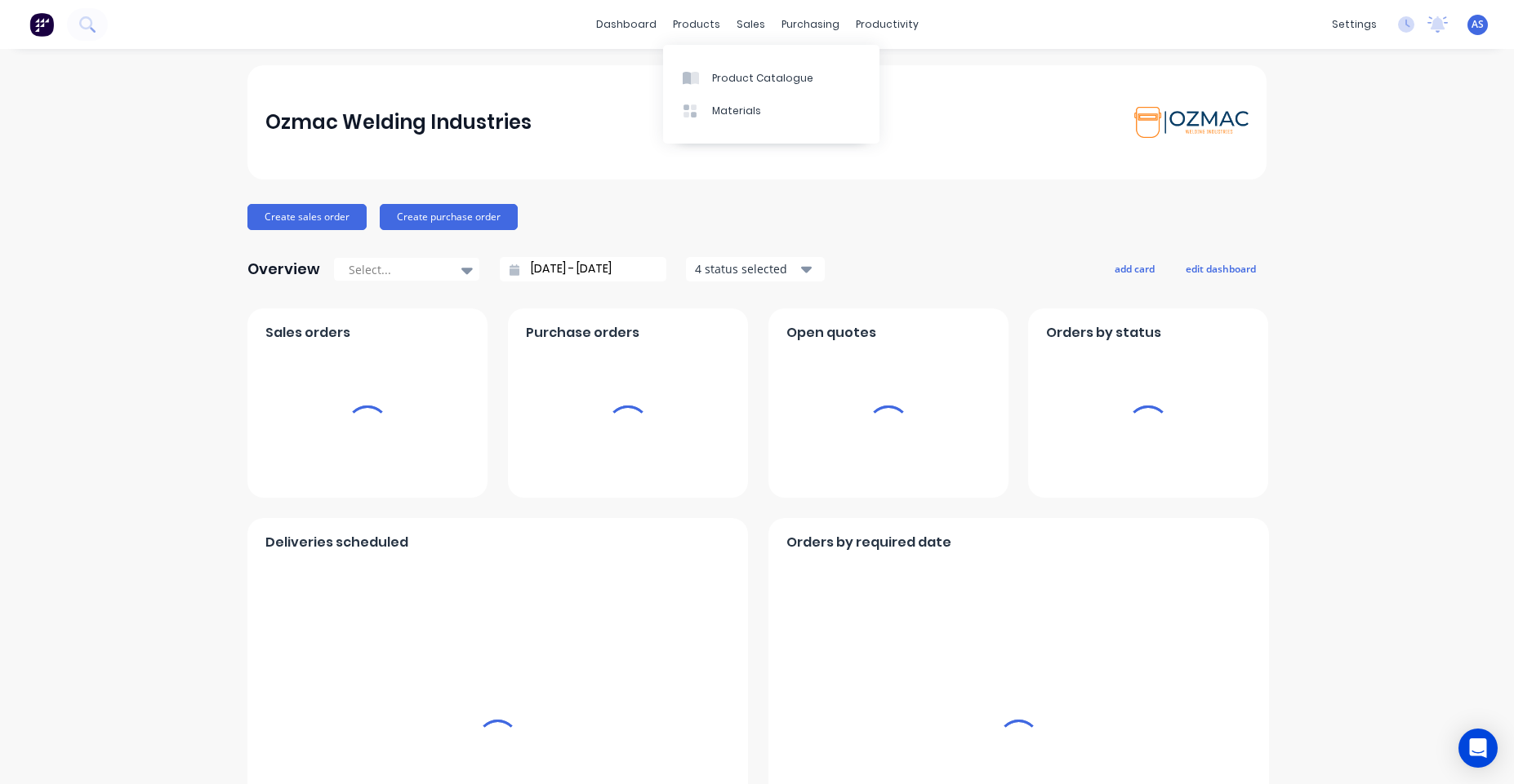
click at [724, 60] on div "Product Catalogue Materials" at bounding box center [771, 94] width 216 height 99
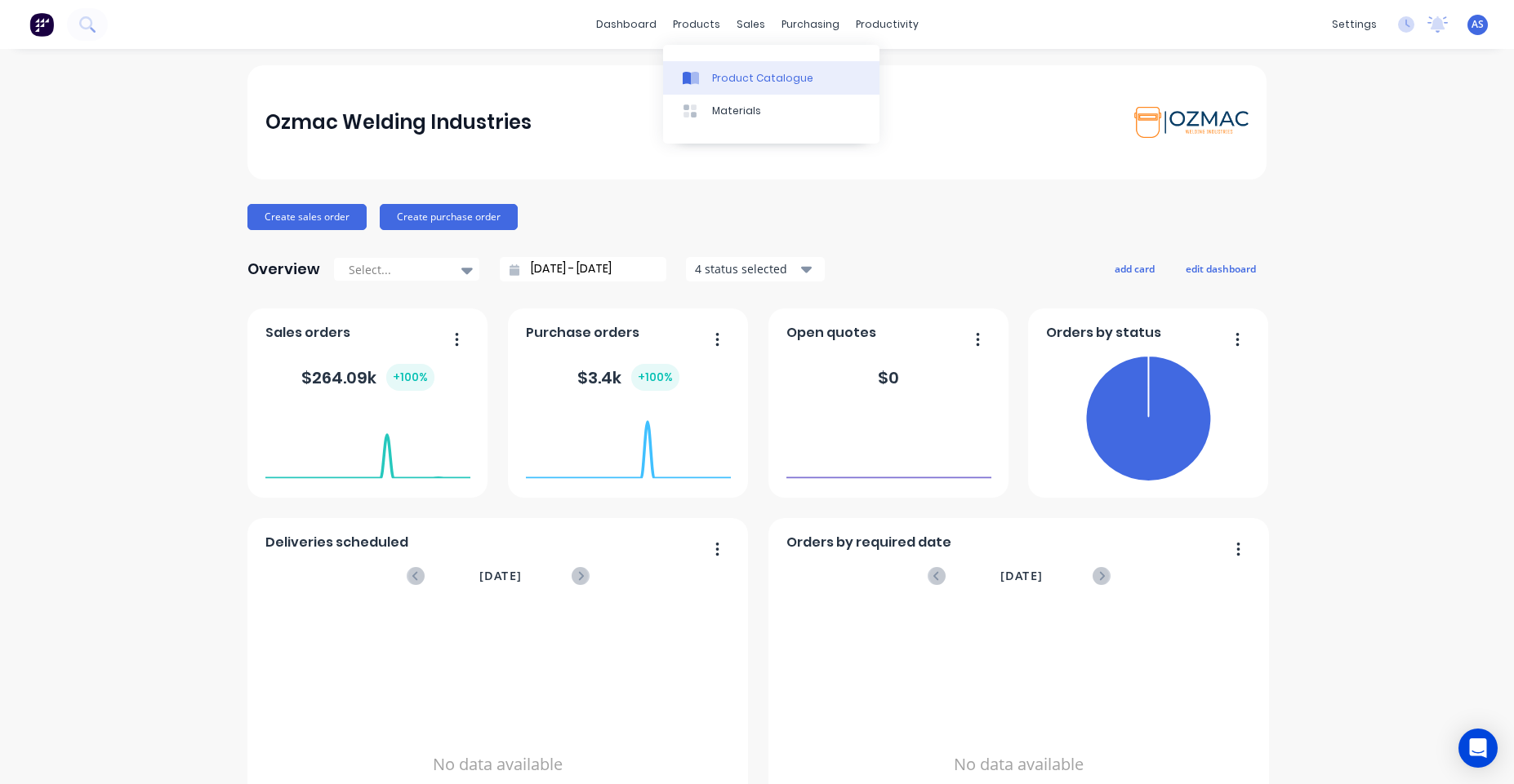
click at [709, 71] on link "Product Catalogue" at bounding box center [771, 77] width 216 height 32
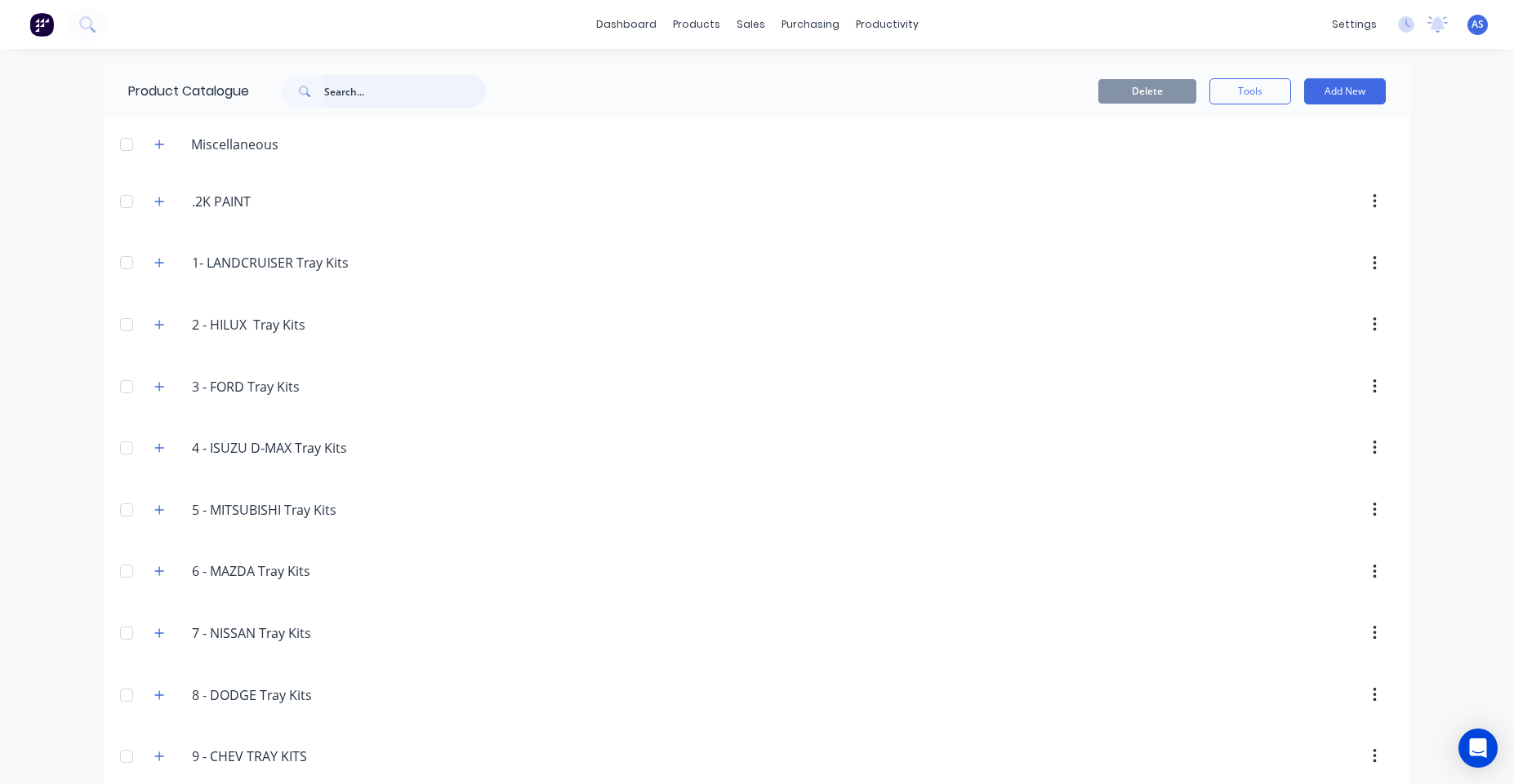
click at [370, 100] on input "text" at bounding box center [405, 91] width 162 height 32
paste input "UNDERBODY TOOLBOX FLAT BOTTOM"
type input "UNDERBODY TOOLBOX FLAT BOTTOM"
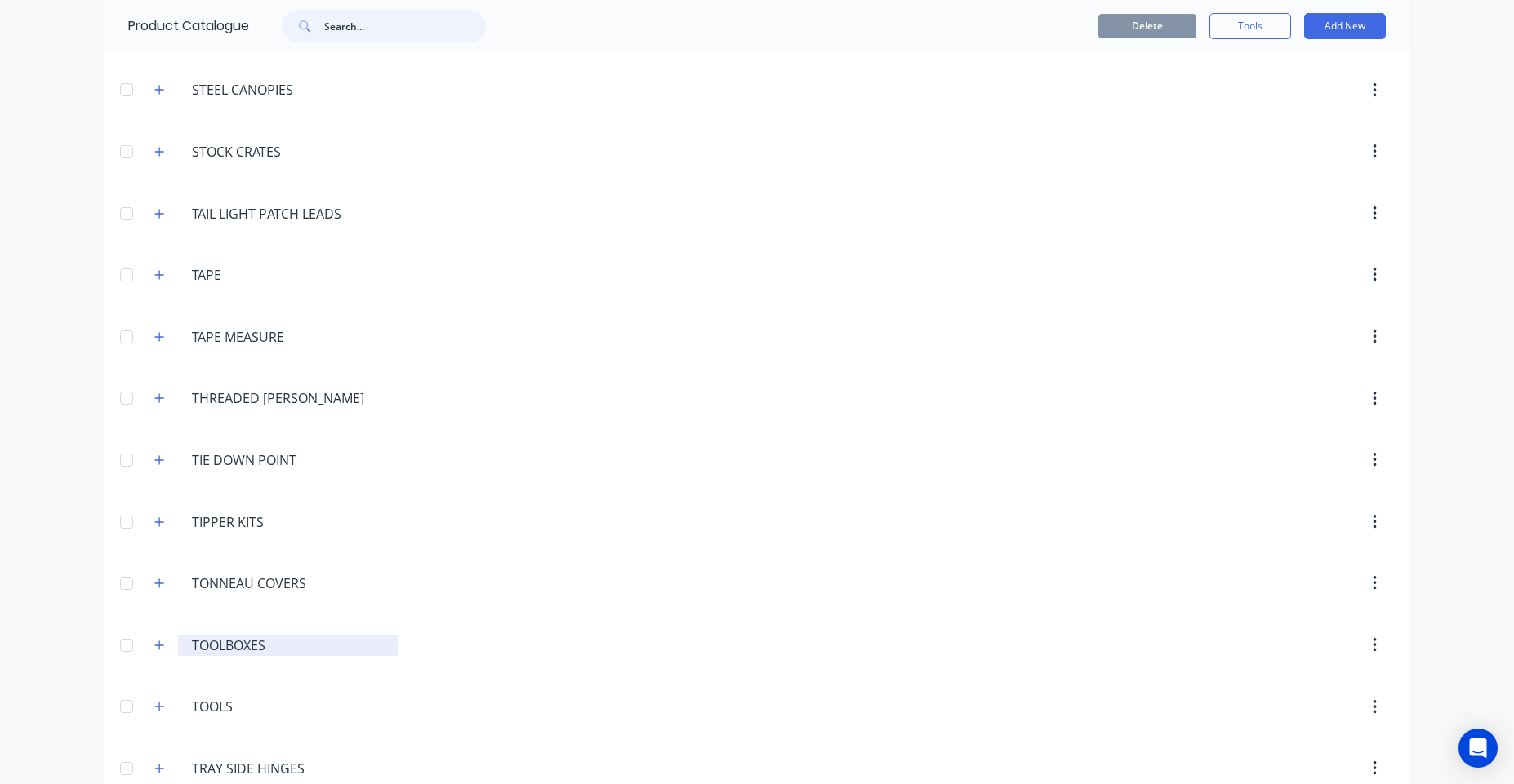
scroll to position [6241, 0]
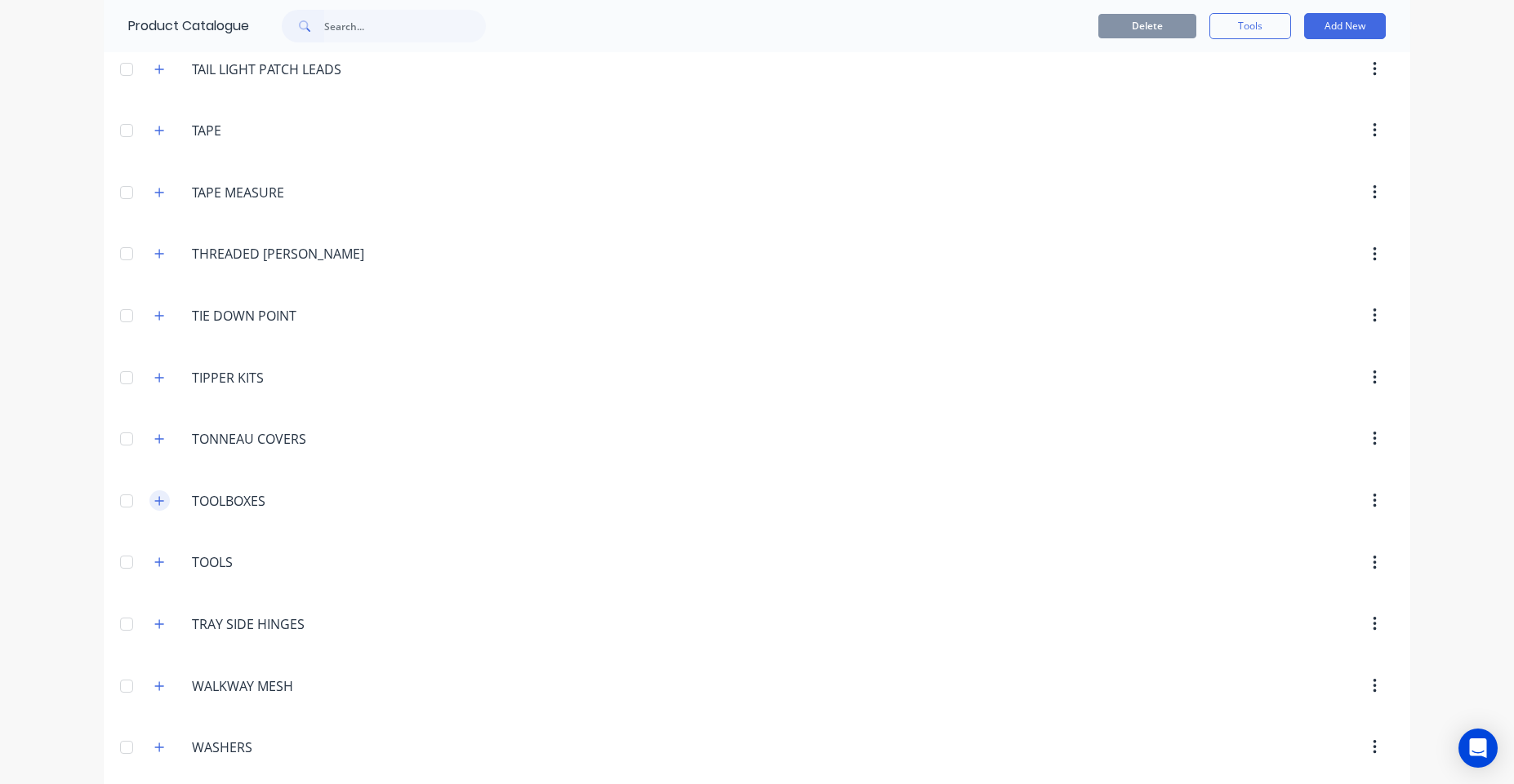
click at [154, 506] on icon "button" at bounding box center [159, 501] width 10 height 11
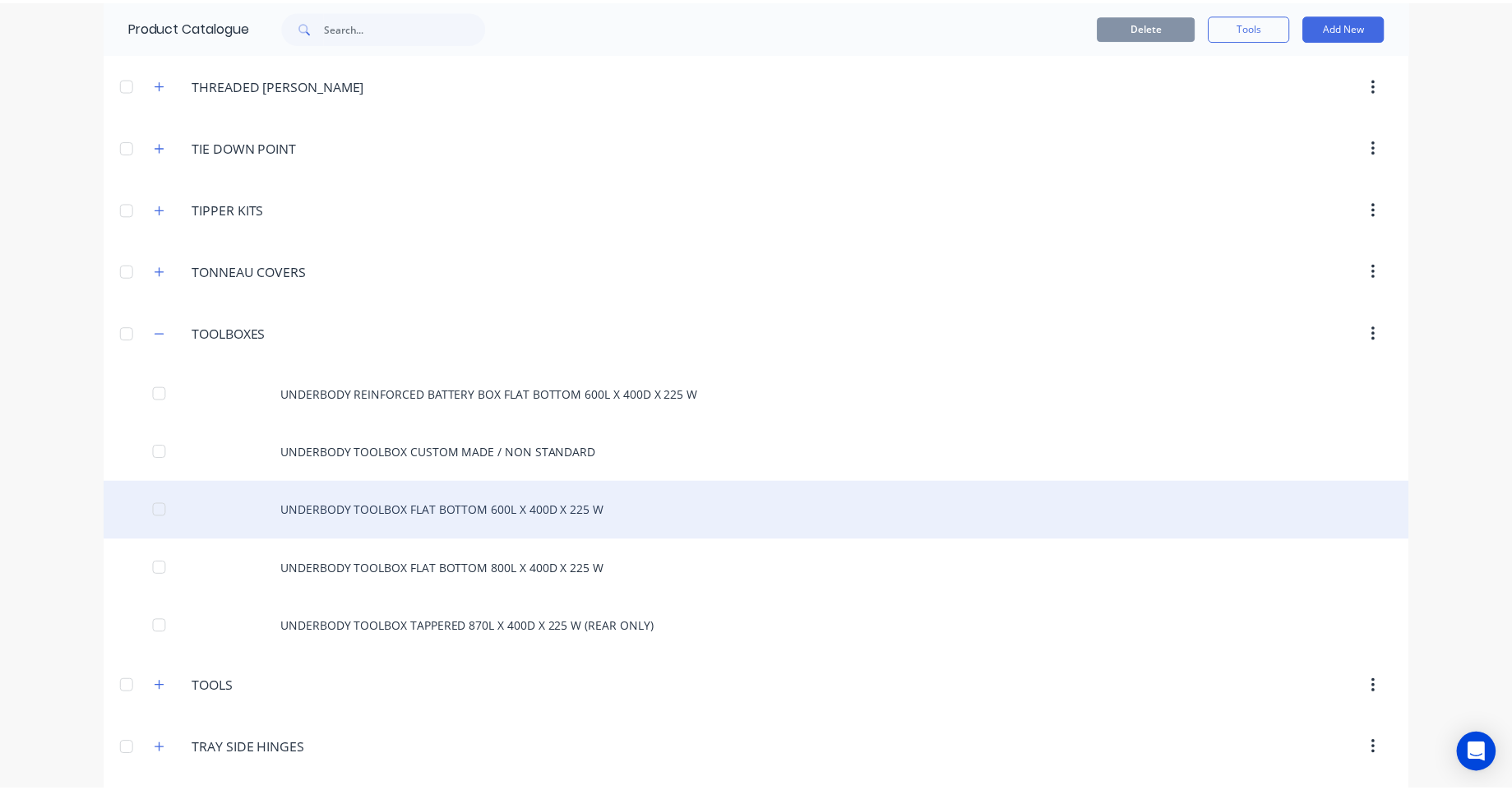
scroll to position [6486, 0]
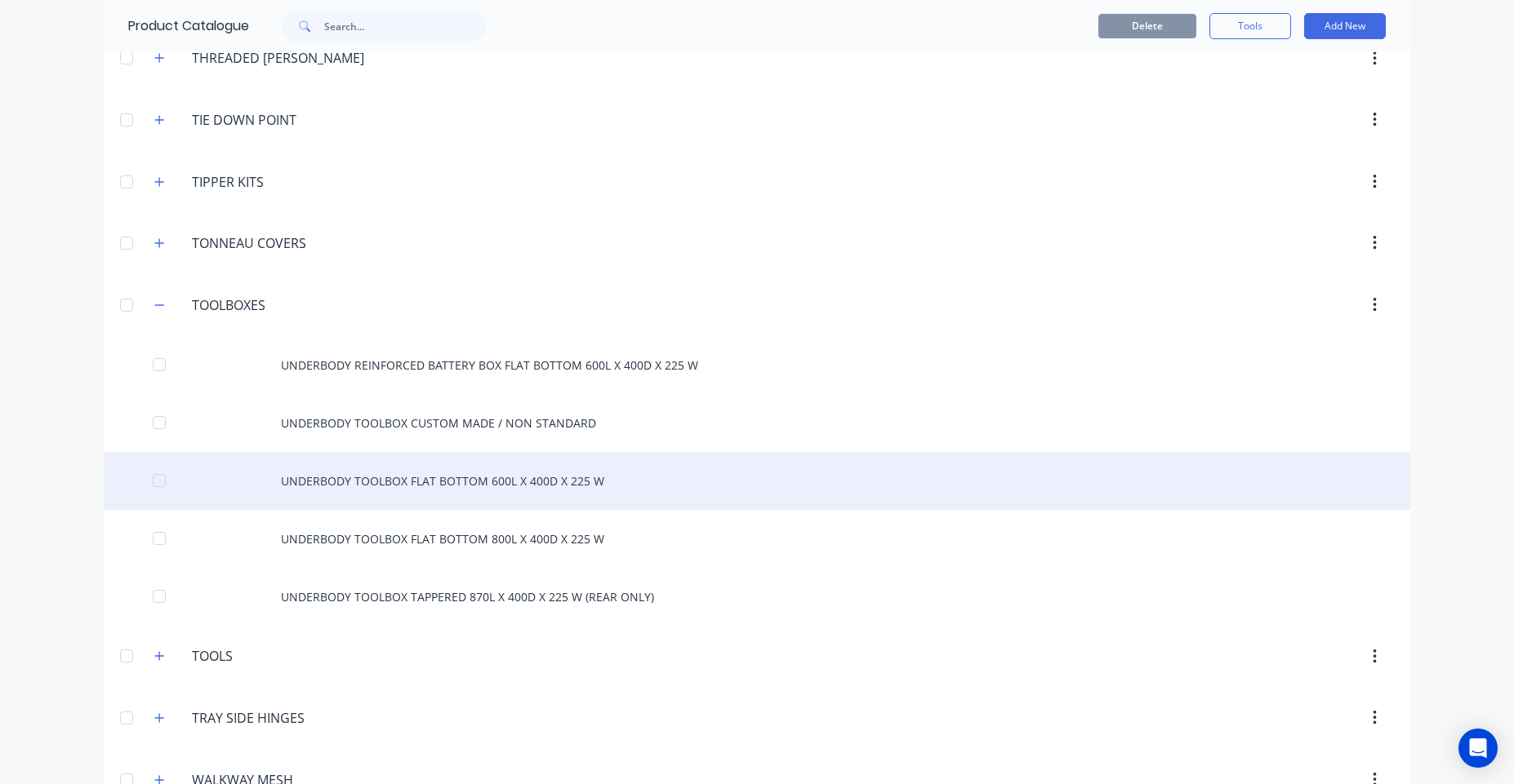
drag, startPoint x: 275, startPoint y: 475, endPoint x: 562, endPoint y: 487, distance: 287.3
click at [562, 487] on div "UNDERBODY TOOLBOX FLAT BOTTOM 600L X 400D X 225 W" at bounding box center [757, 481] width 1306 height 58
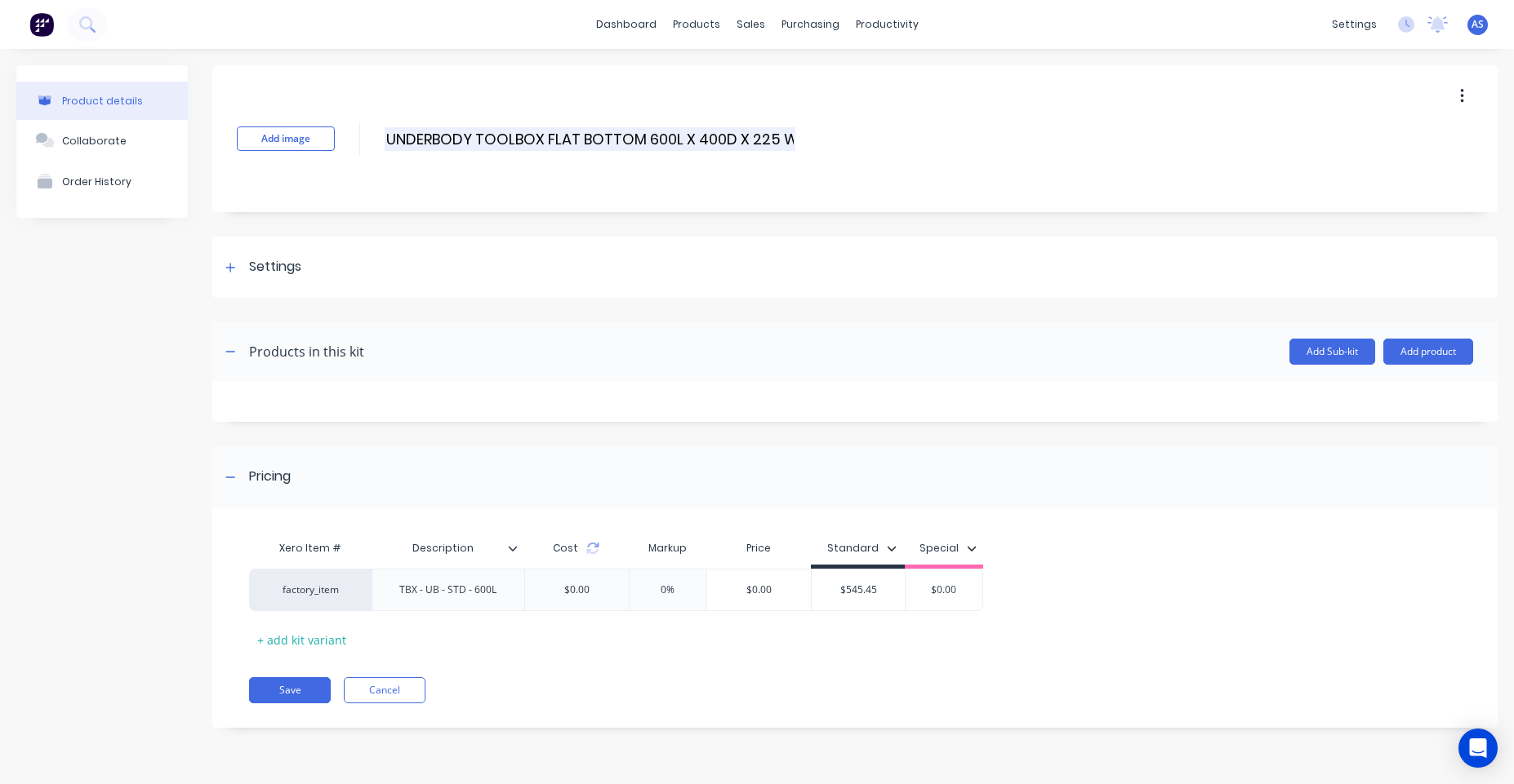
click at [783, 131] on input "UNDERBODY TOOLBOX FLAT BOTTOM 600L X 400D X 225 W" at bounding box center [589, 139] width 411 height 24
click at [629, 23] on link "dashboard" at bounding box center [626, 24] width 77 height 25
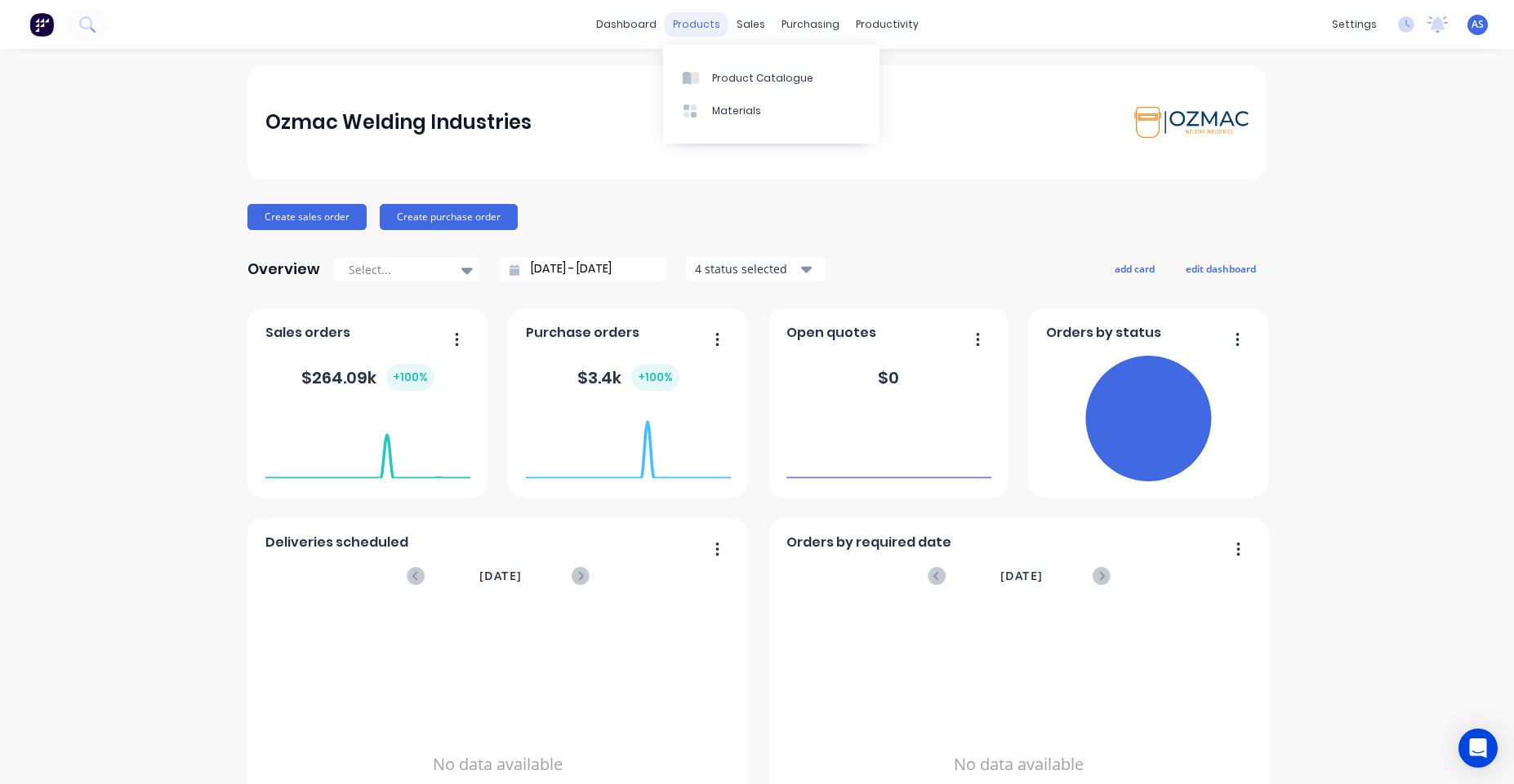
click at [697, 29] on div "products" at bounding box center [696, 24] width 64 height 25
click at [757, 75] on div at bounding box center [754, 78] width 25 height 14
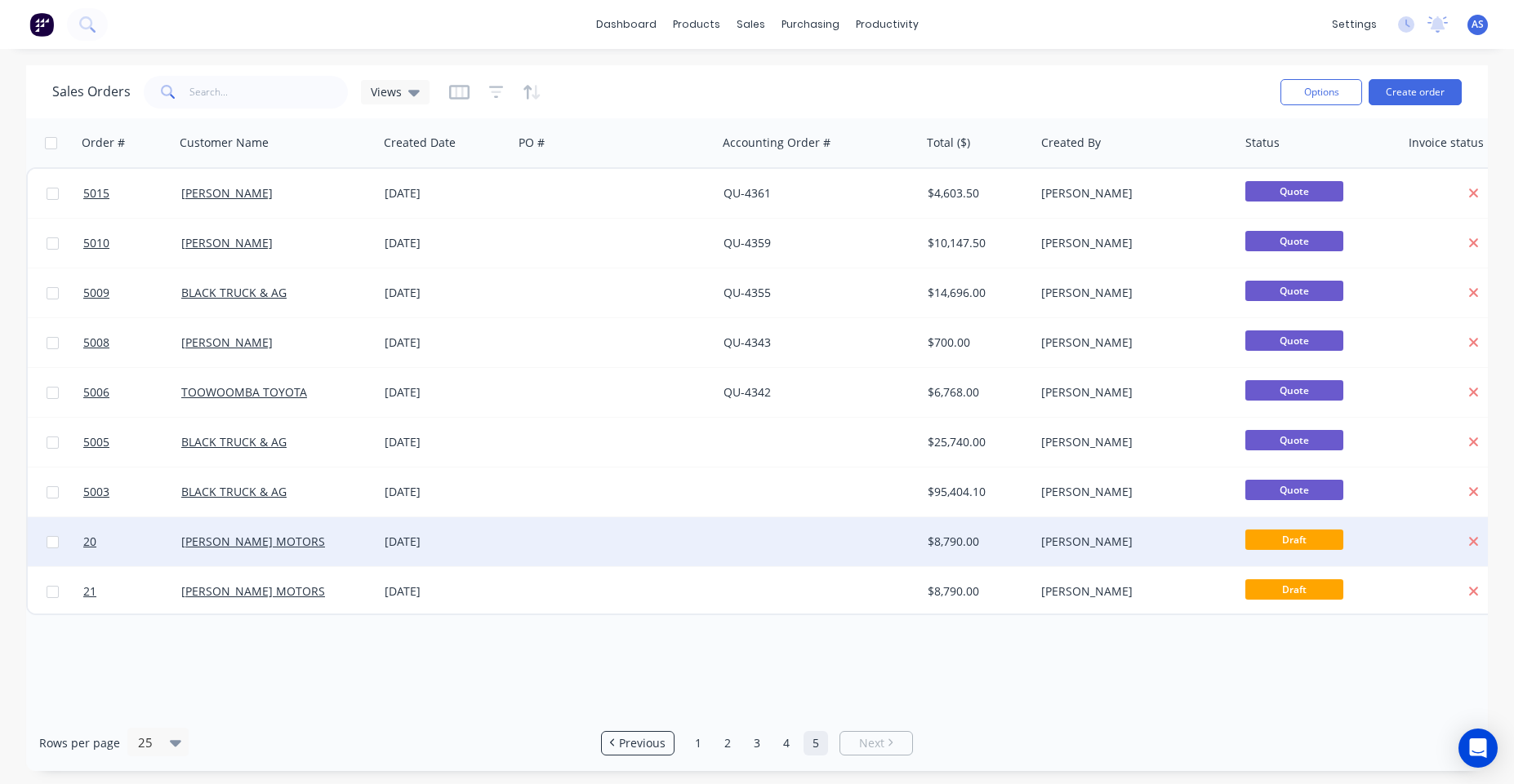
click at [1076, 546] on div "[PERSON_NAME]" at bounding box center [1131, 542] width 181 height 16
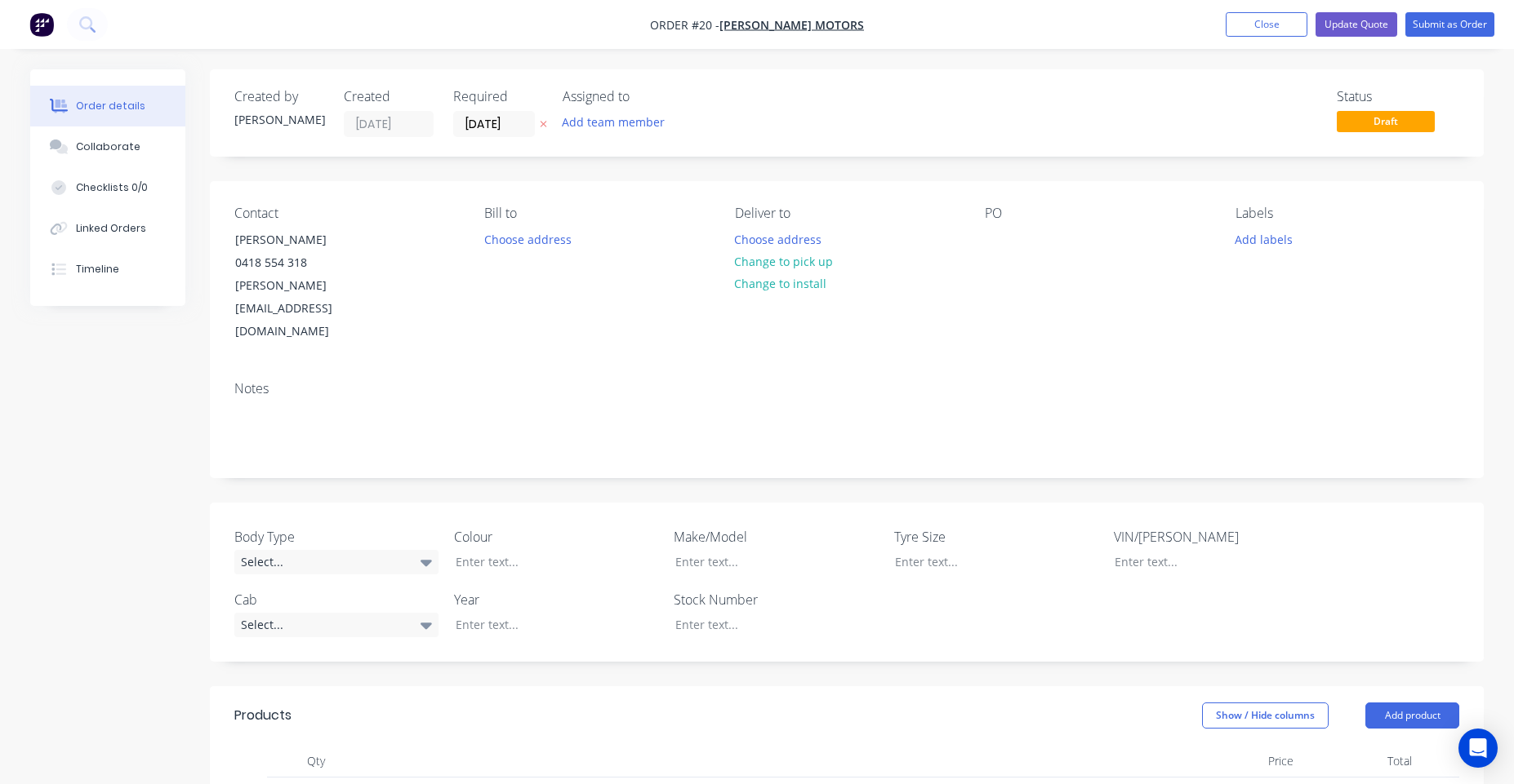
type input "$5,500.00"
type input "$220.00"
type input "$600.00"
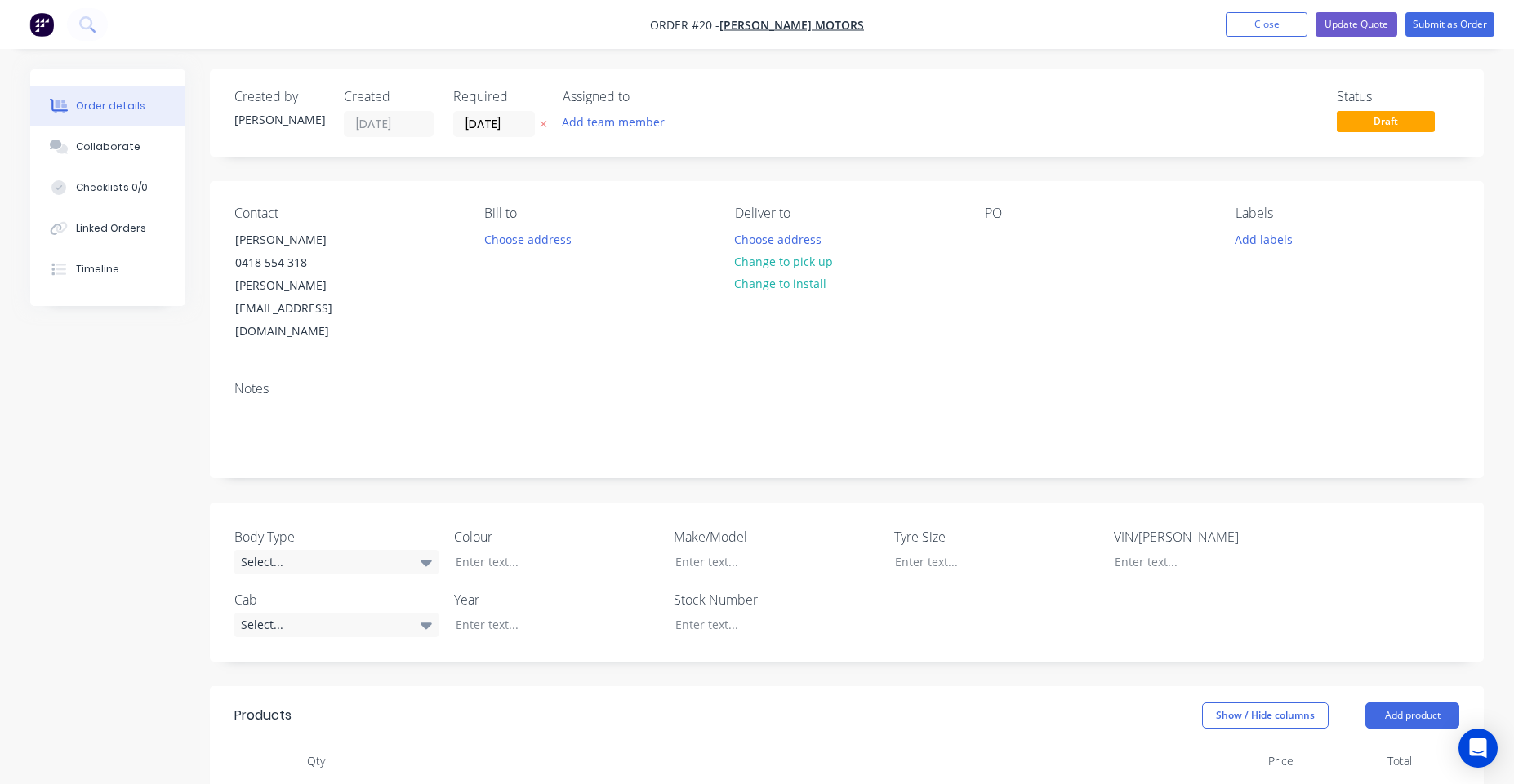
type input "$1,200.00"
type input "$720.00"
type input "$1,440.00"
type input "$70.00"
type input "$280.00"
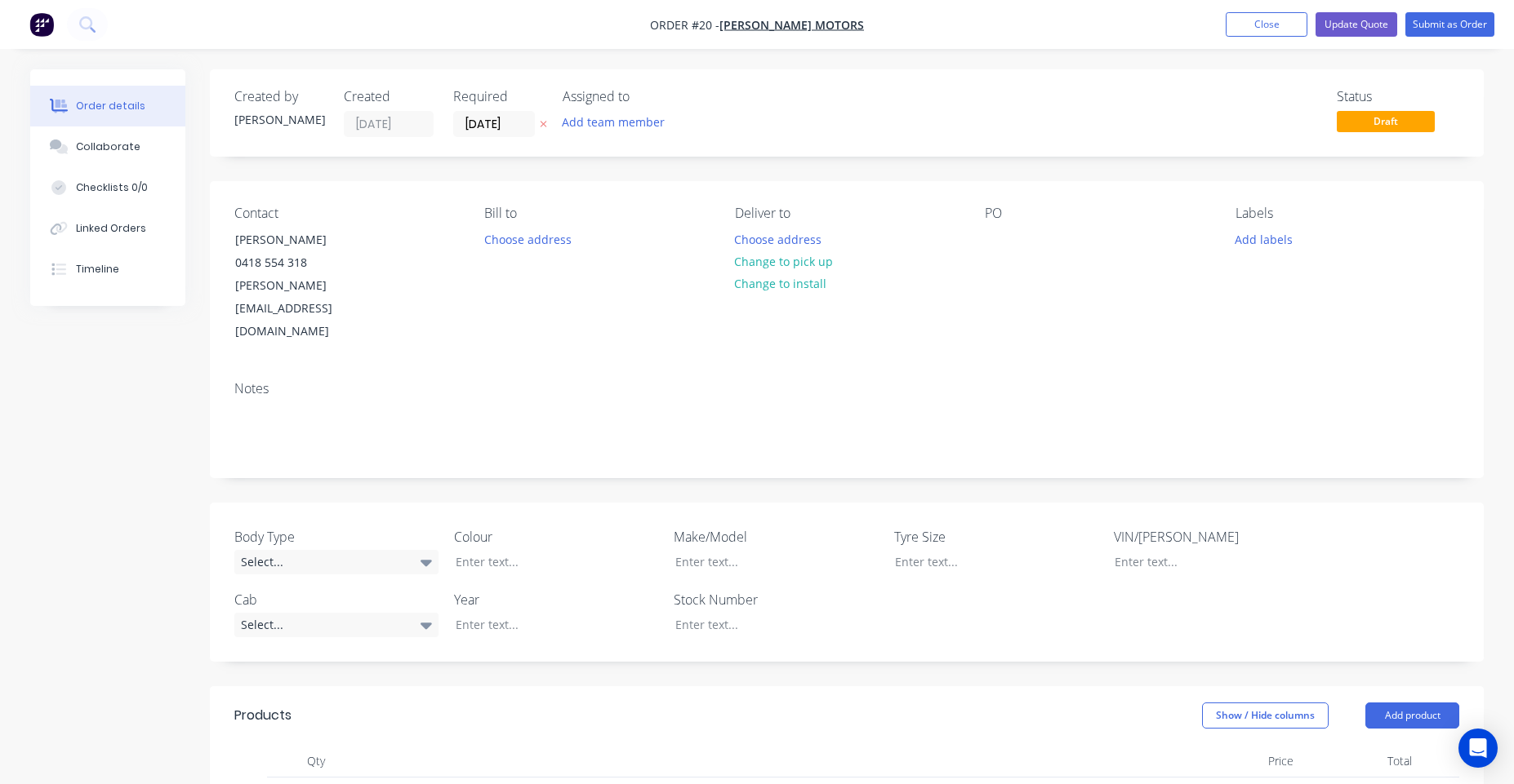
type input "$150.00"
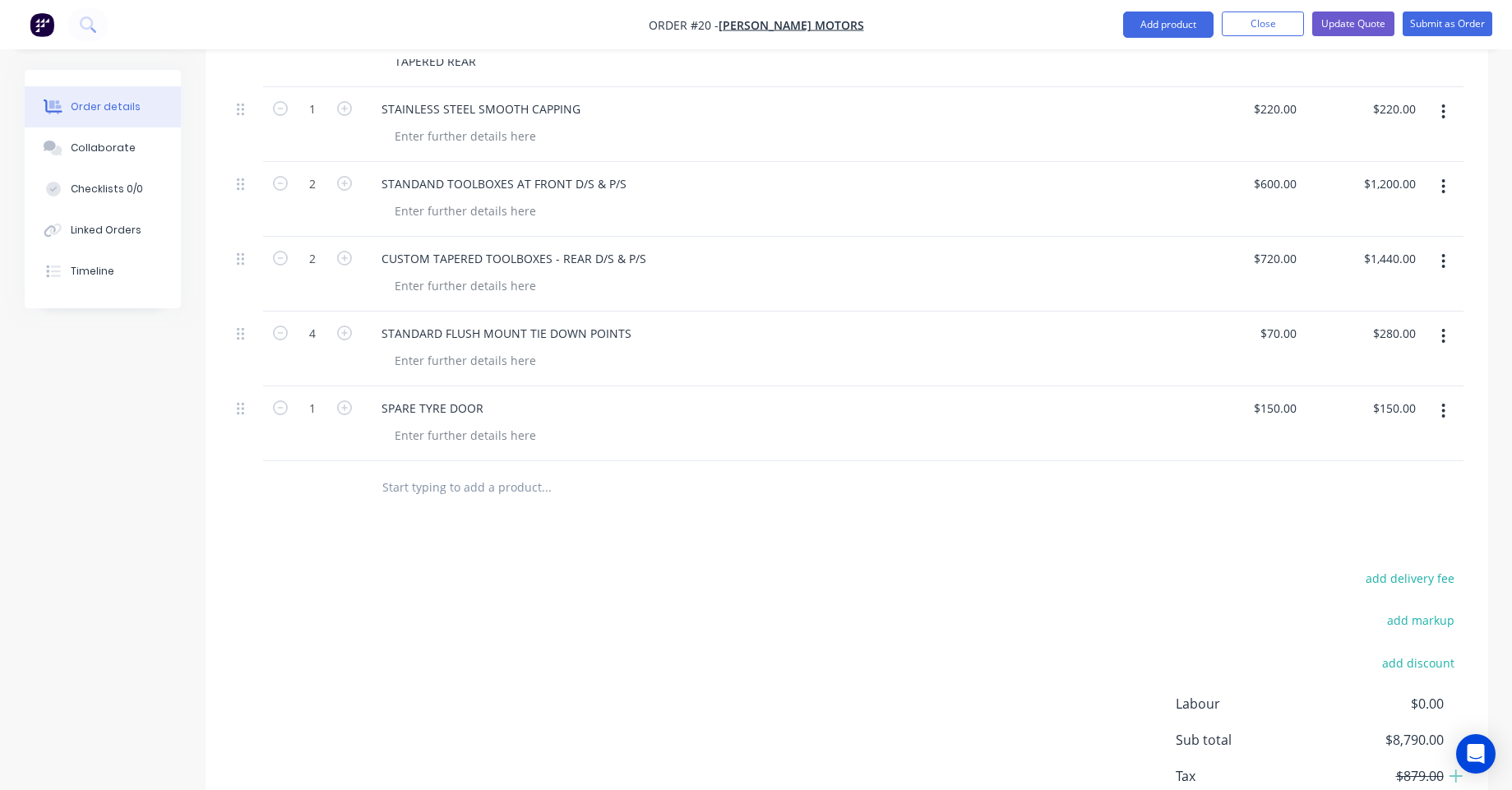
scroll to position [828, 0]
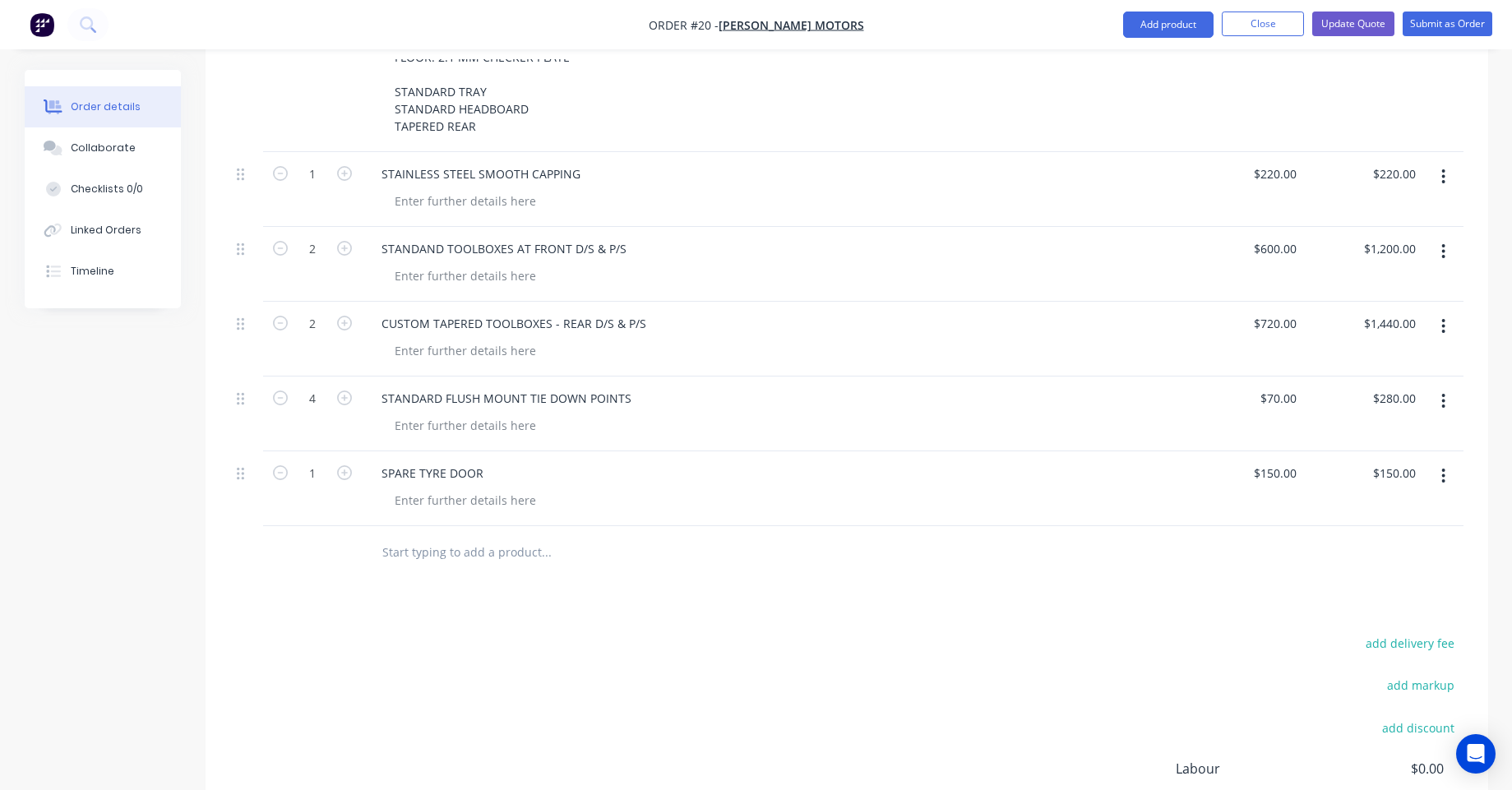
click at [554, 536] on input "text" at bounding box center [546, 553] width 329 height 33
paste input "UNDERBODY TOOLBOX FLAT BOTTOM 600L X 400D X 225 W"
type input "UNDERBODY TOOLBOX FLAT BOTTOM 600L X 400D X 225 W"
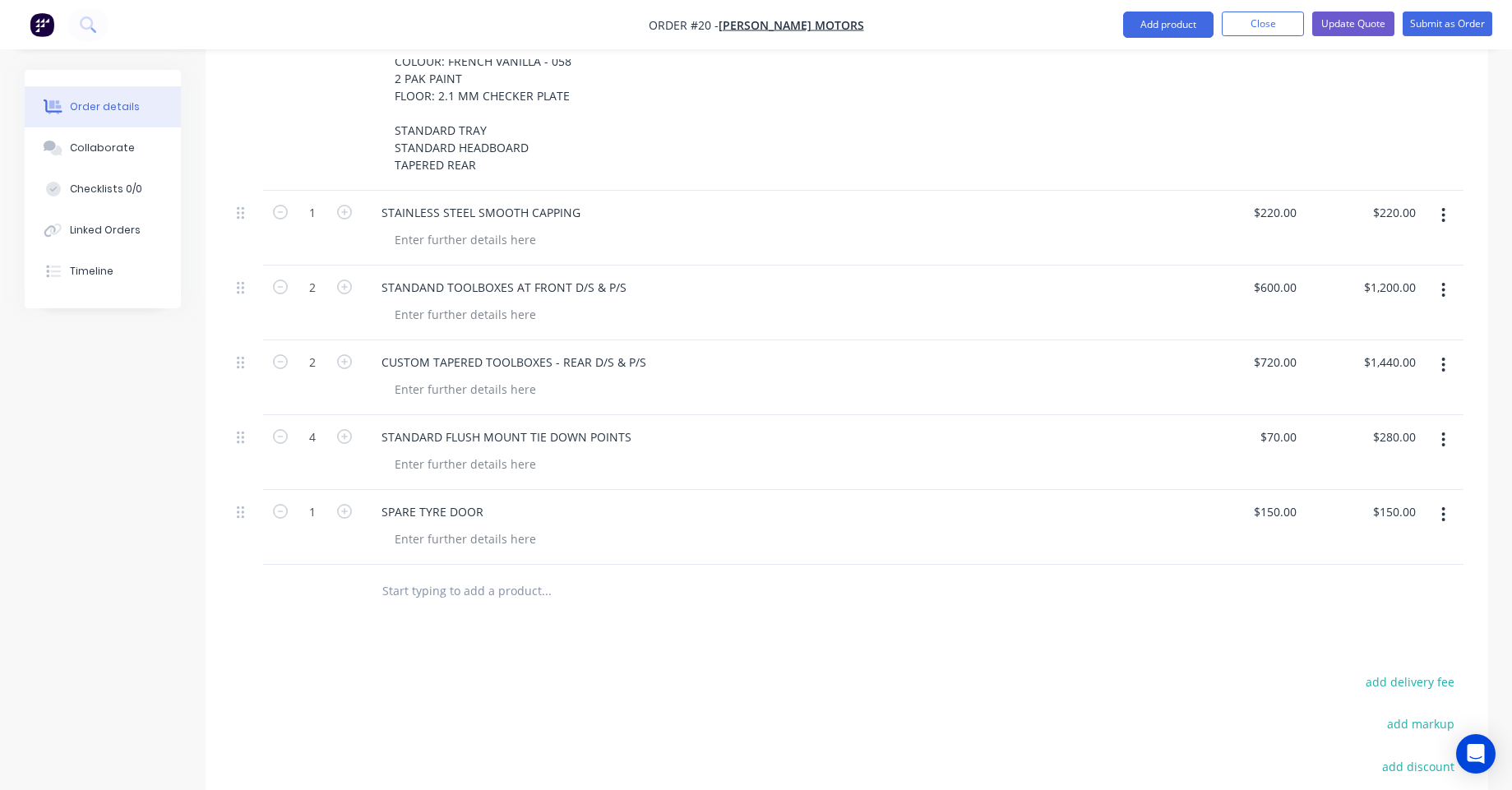
scroll to position [531, 0]
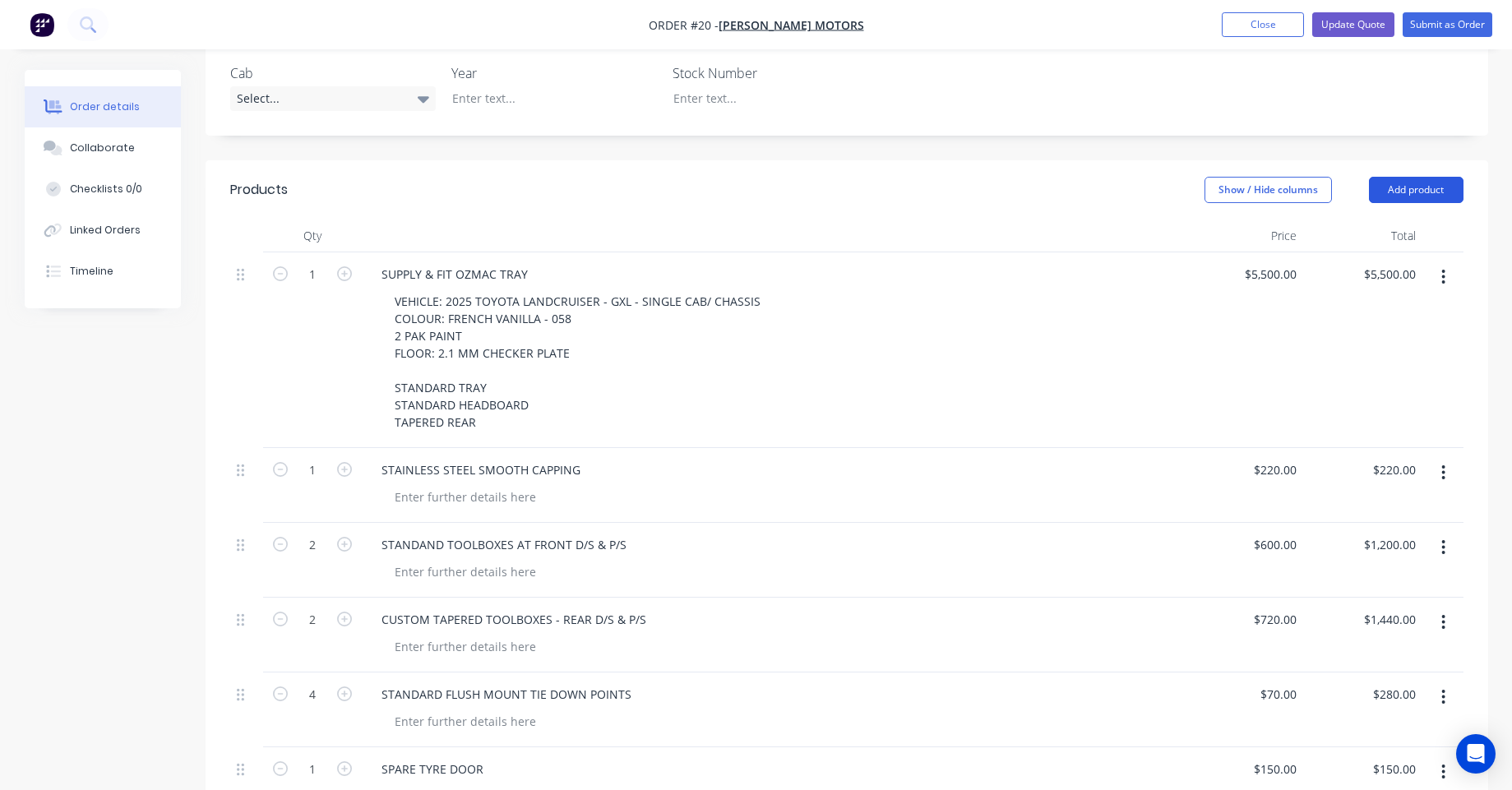
click at [1411, 177] on button "Add product" at bounding box center [1416, 189] width 94 height 27
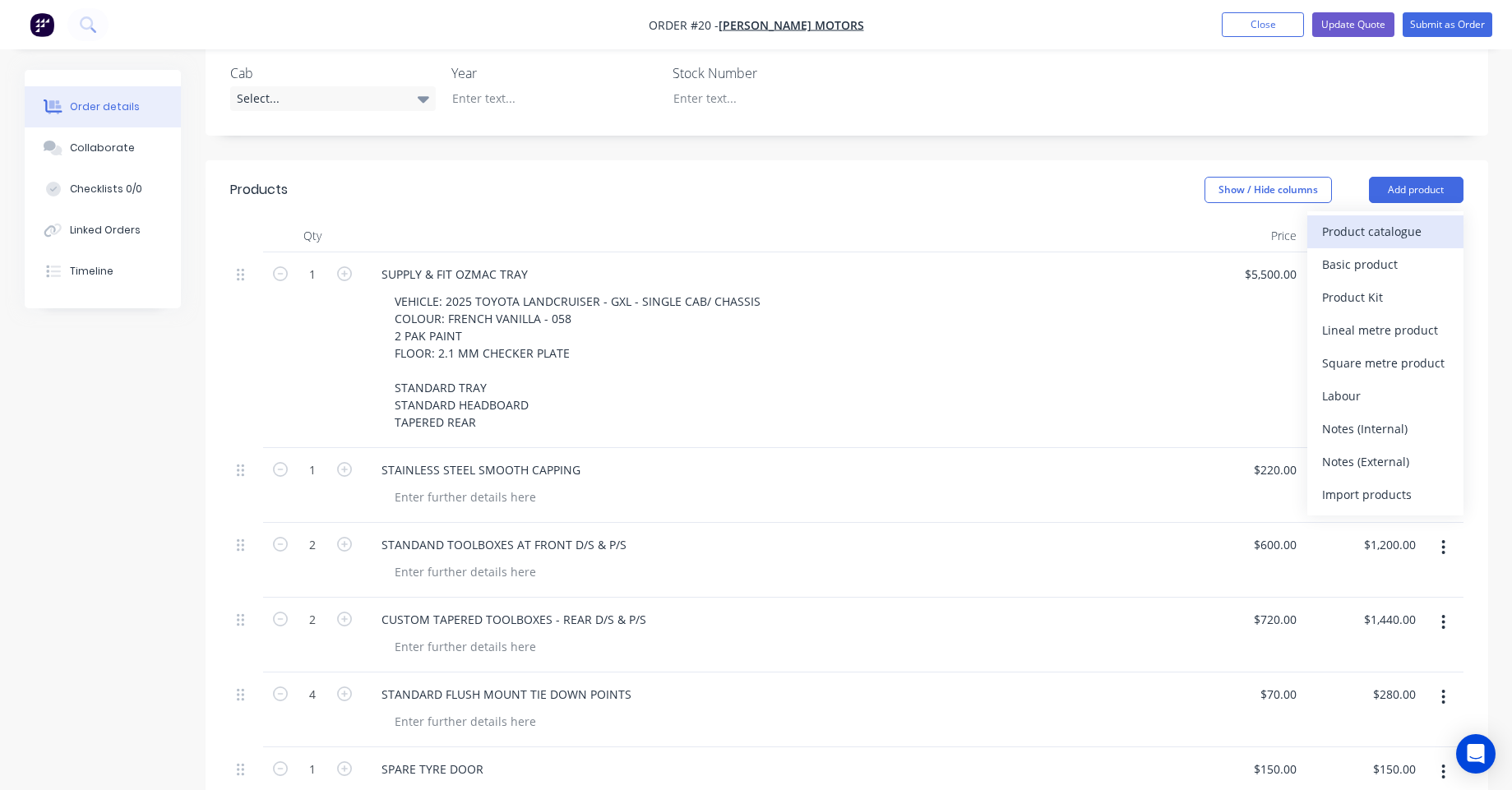
click at [1388, 219] on div "Product catalogue" at bounding box center [1386, 231] width 127 height 24
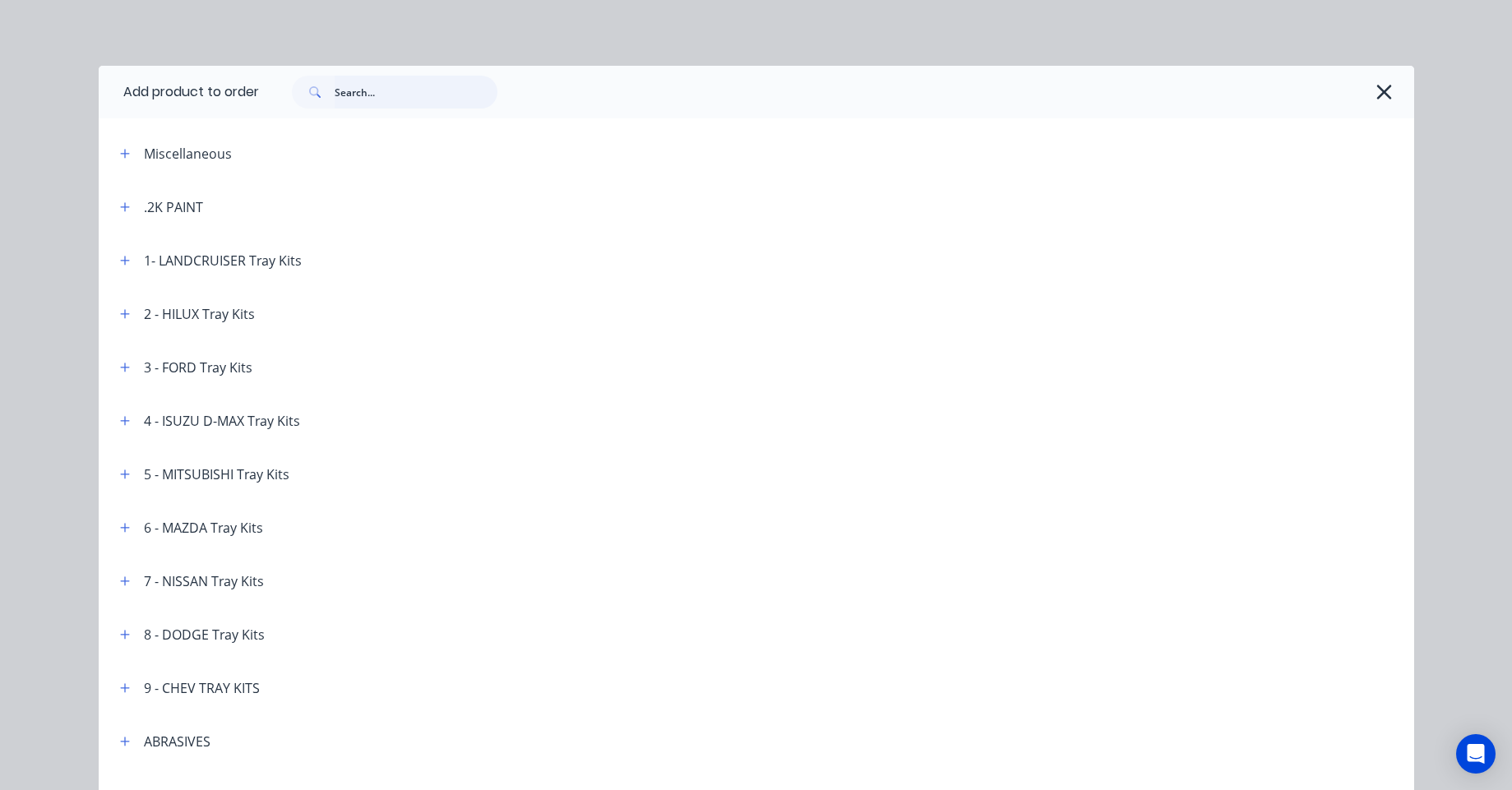
click at [344, 93] on input "text" at bounding box center [416, 92] width 163 height 33
paste input "UNDERBODY TOOLBOX FLAT BOTTOM 600L X 400D X 225 W"
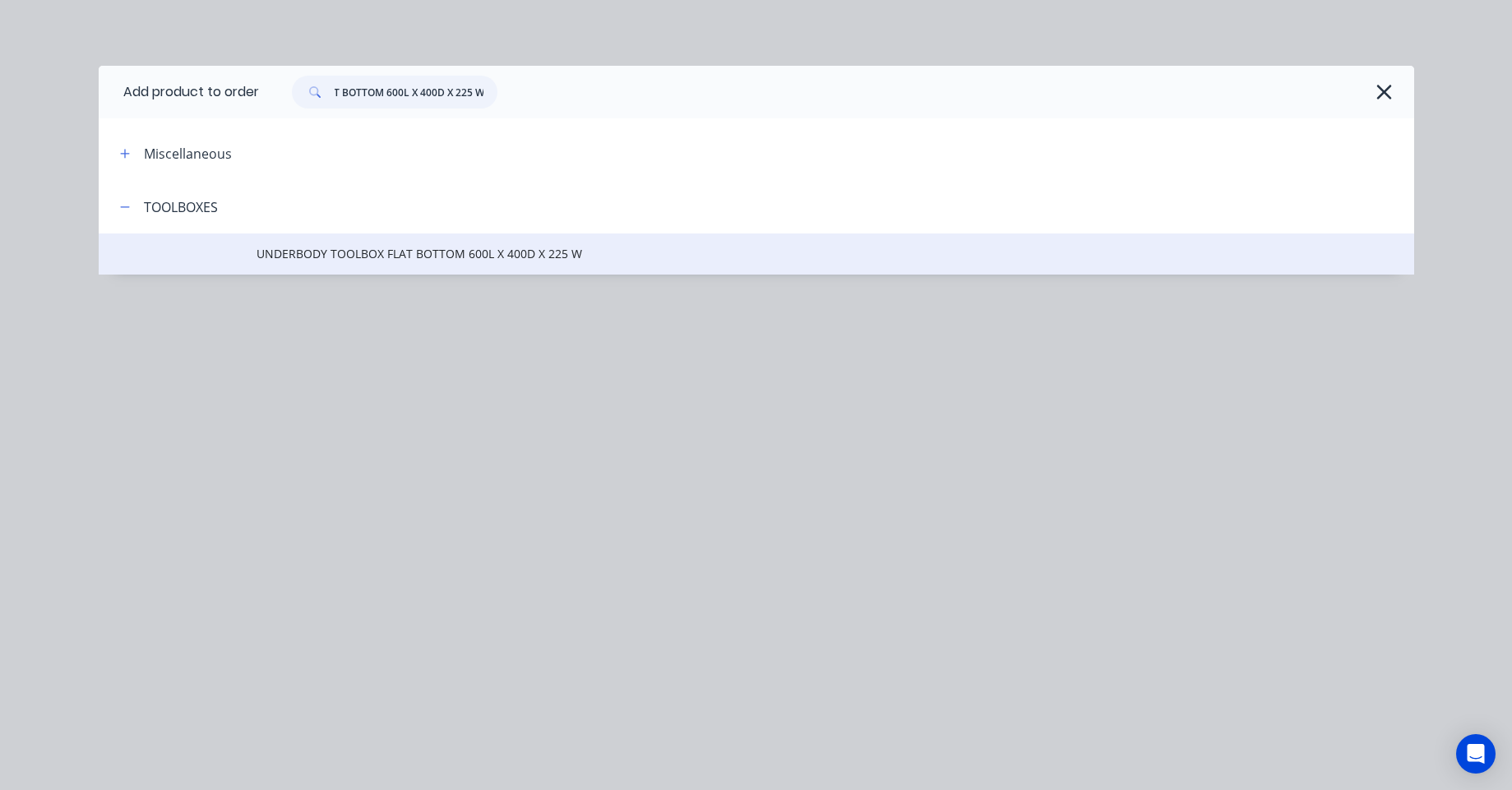
type input "UNDERBODY TOOLBOX FLAT BOTTOM 600L X 400D X 225 W"
click at [375, 244] on td "UNDERBODY TOOLBOX FLAT BOTTOM 600L X 400D X 225 W" at bounding box center [835, 254] width 1158 height 41
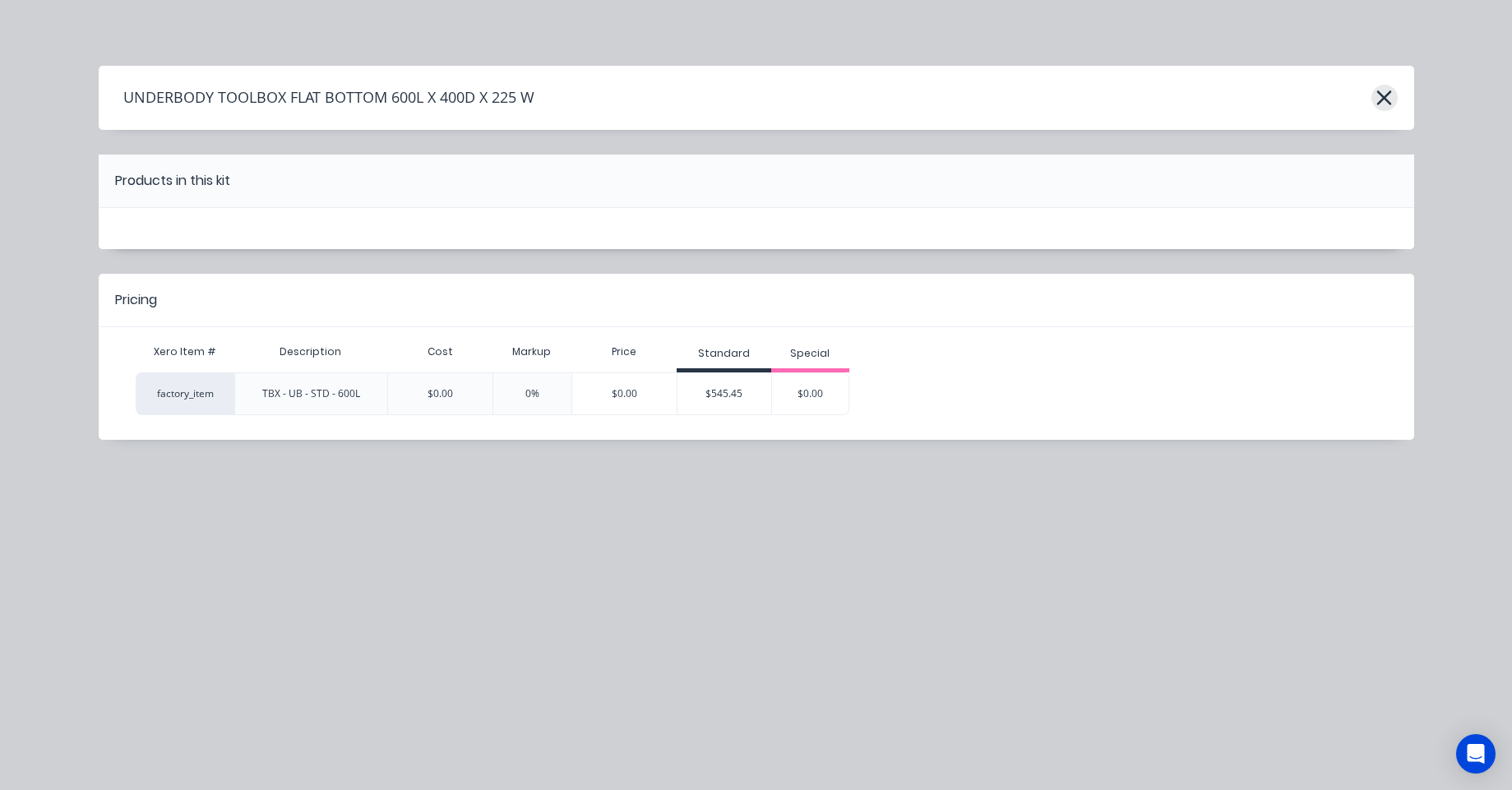
click at [1386, 92] on icon "button" at bounding box center [1384, 98] width 17 height 23
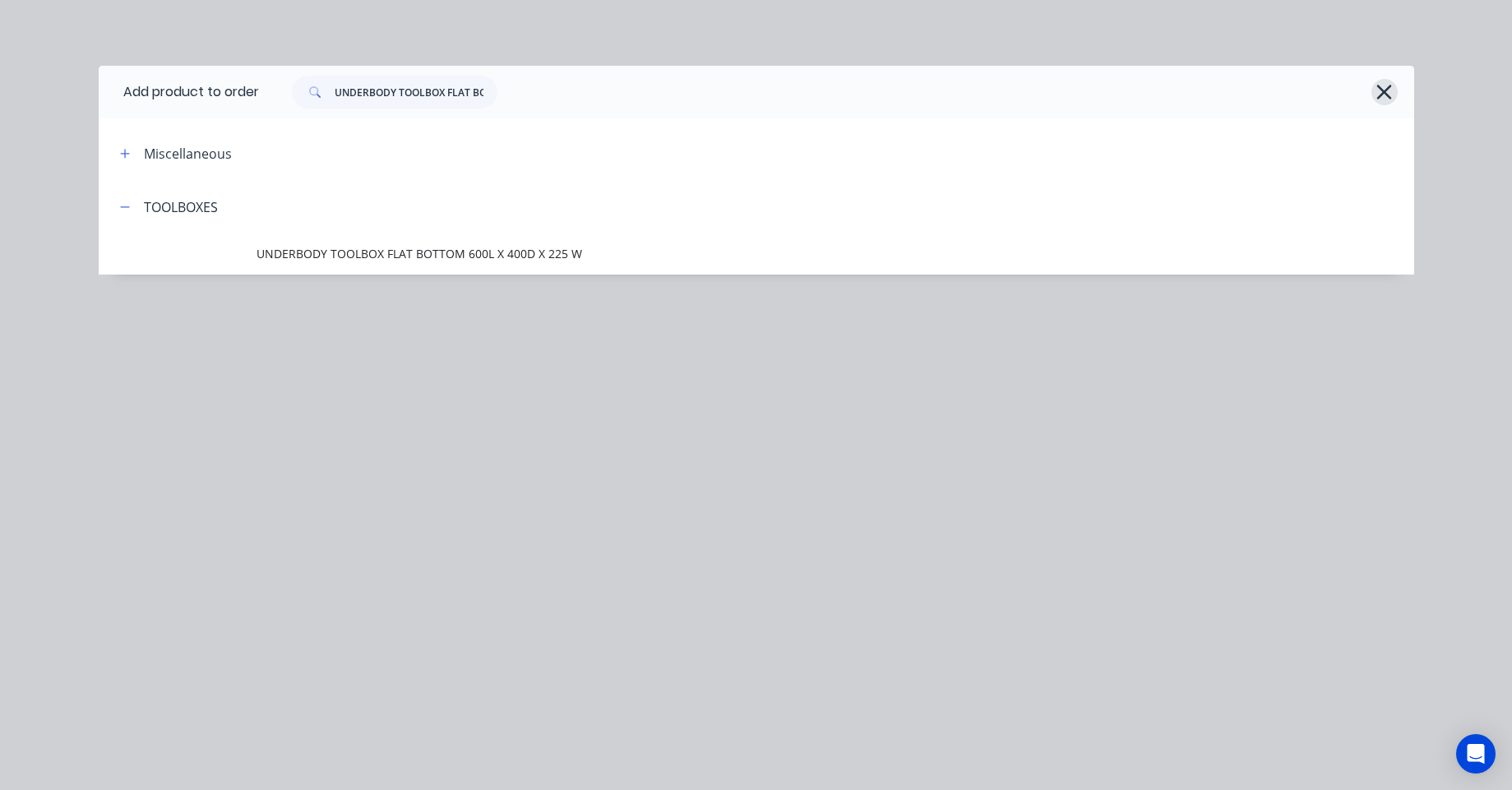
click at [1385, 81] on icon "button" at bounding box center [1384, 92] width 17 height 23
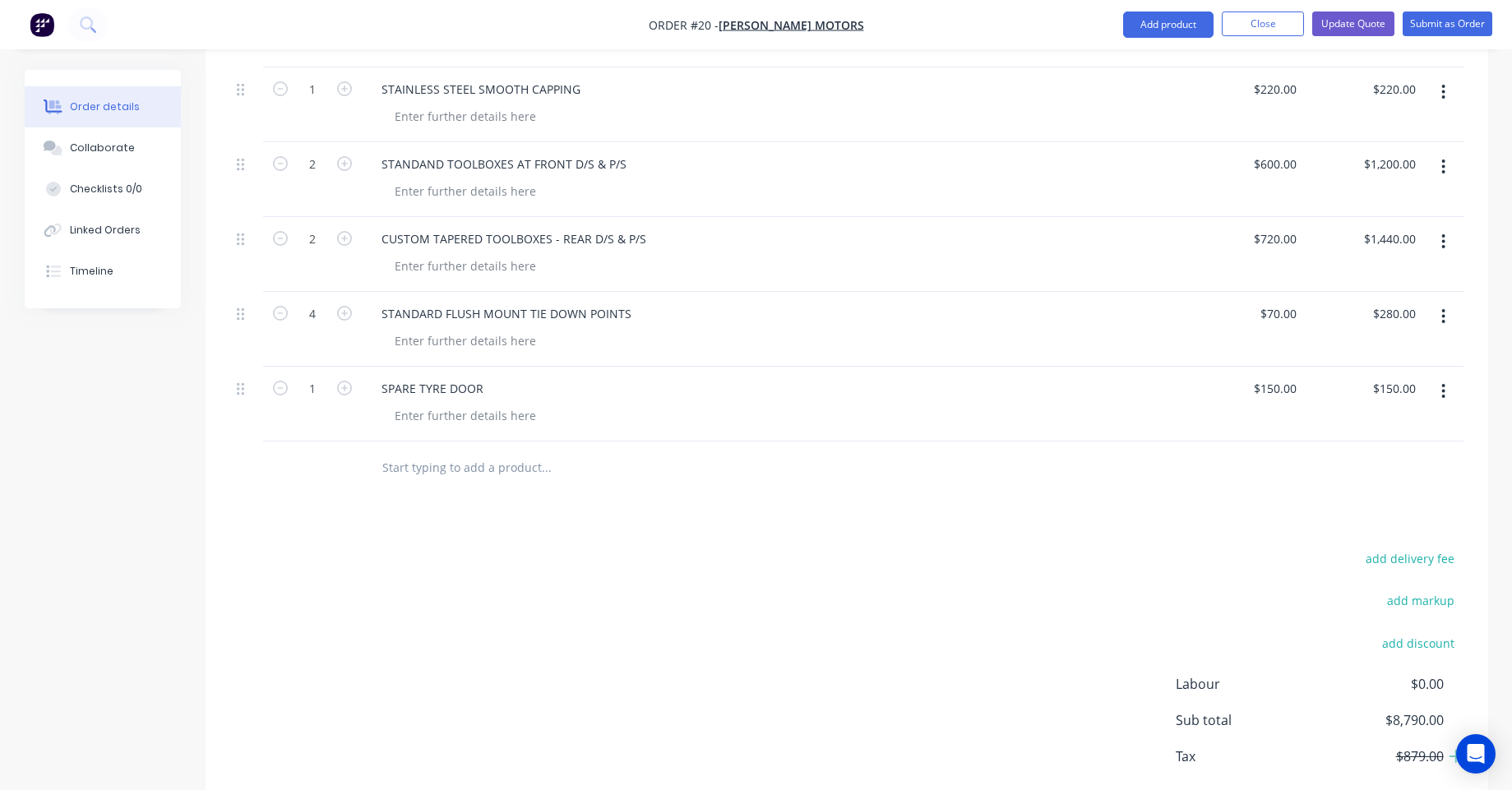
scroll to position [926, 0]
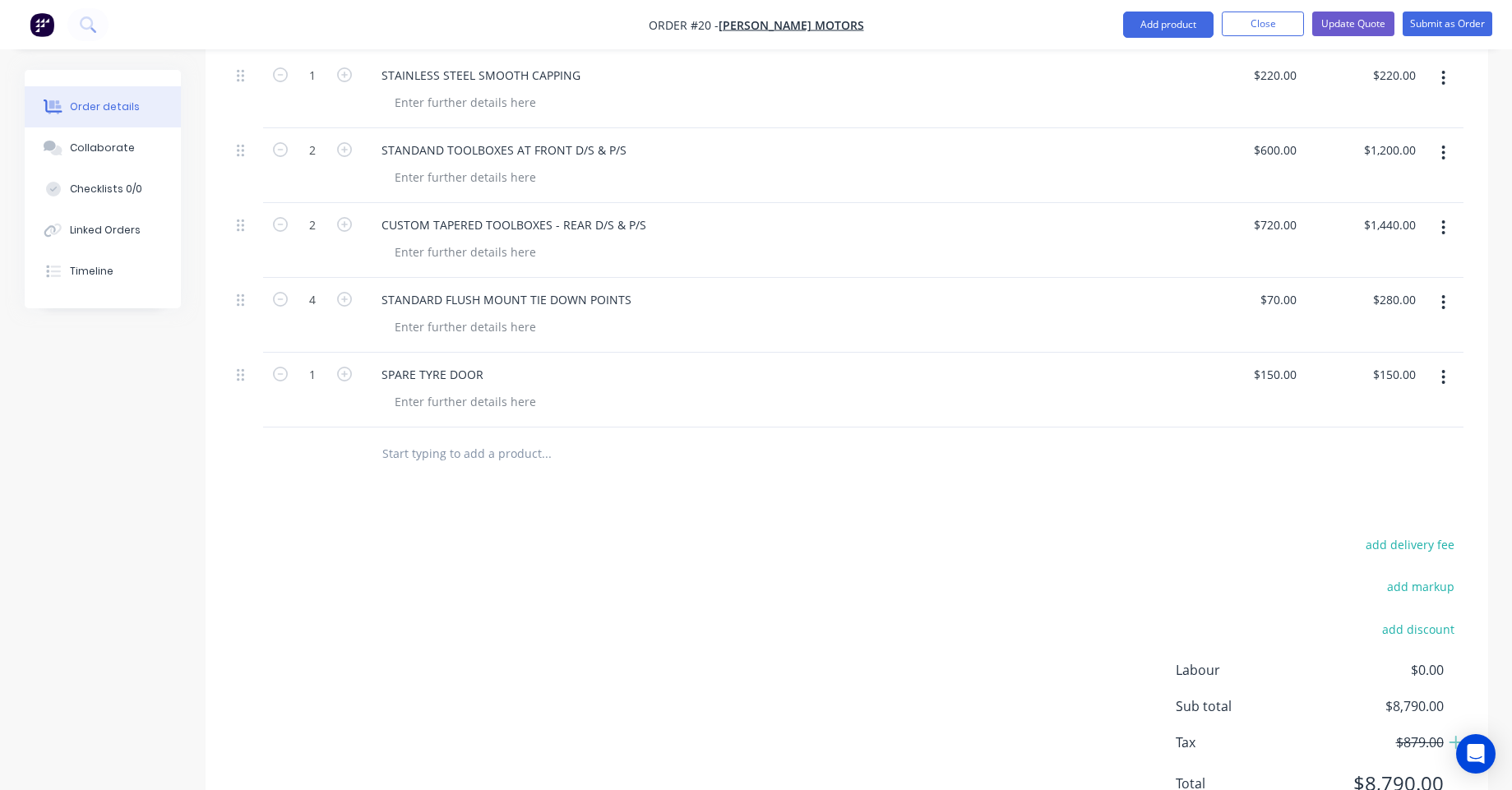
click at [543, 438] on input "text" at bounding box center [546, 454] width 329 height 33
paste input "/home/[PERSON_NAME]/Pictures/Screenshots/Screenshot from [DATE] [DATE].png"
type input "/home/[PERSON_NAME]/Pictures/Screenshots/Screenshot from [DATE] [DATE].png"
drag, startPoint x: 50, startPoint y: 28, endPoint x: 203, endPoint y: 461, distance: 459.2
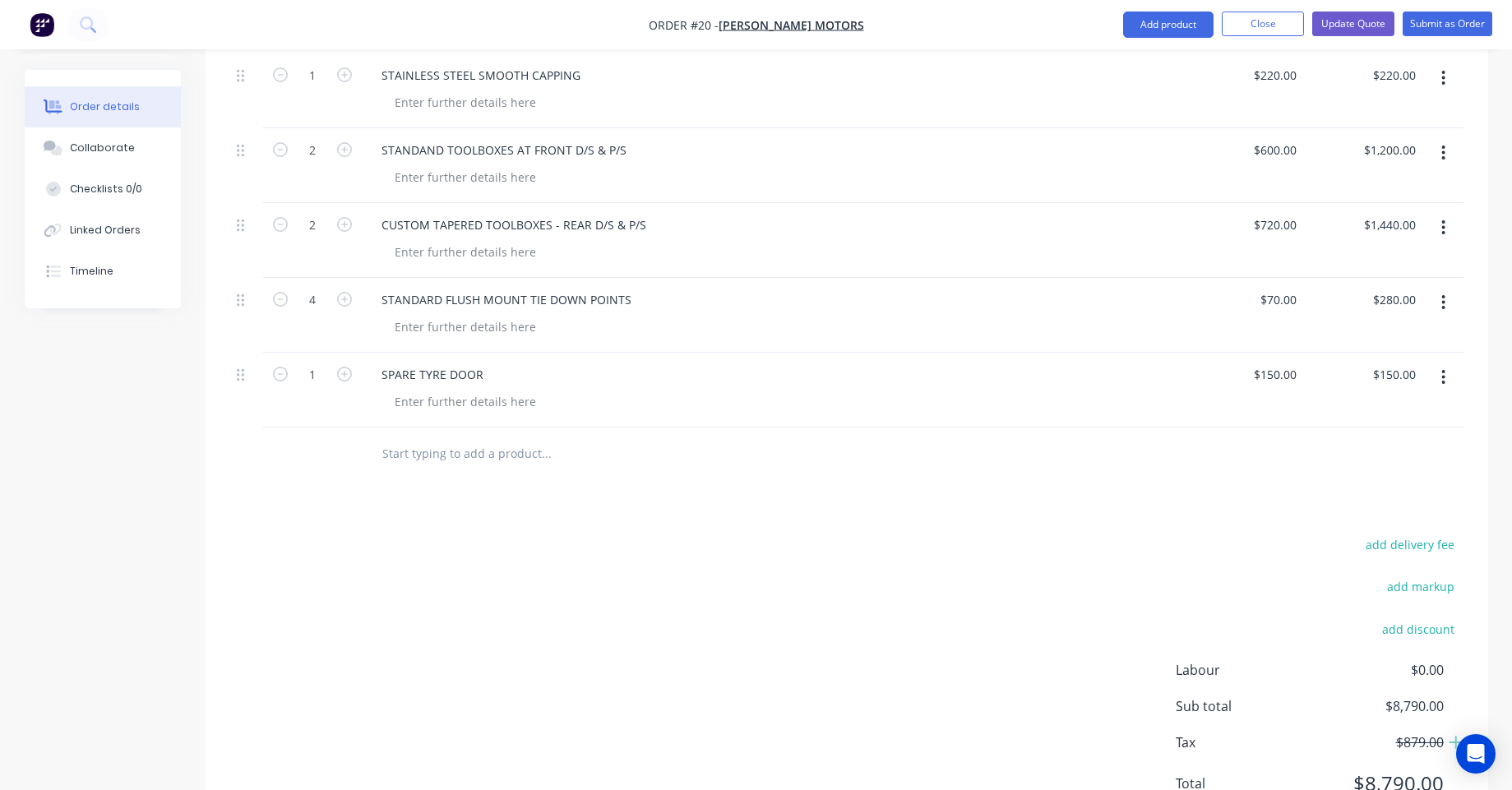
click at [404, 438] on input "text" at bounding box center [546, 454] width 329 height 33
type input "U"
type input "S"
type input "s"
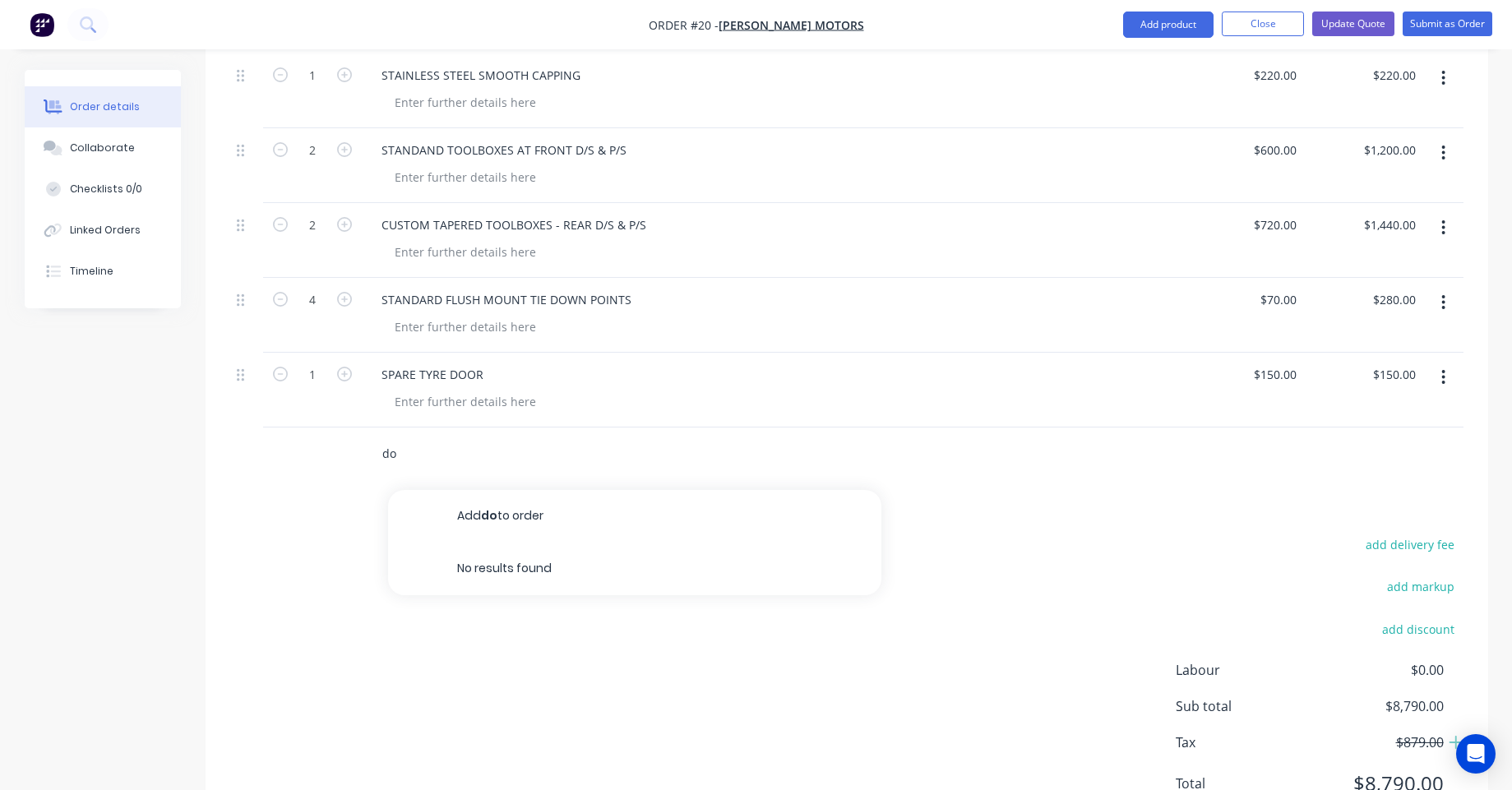
type input "d"
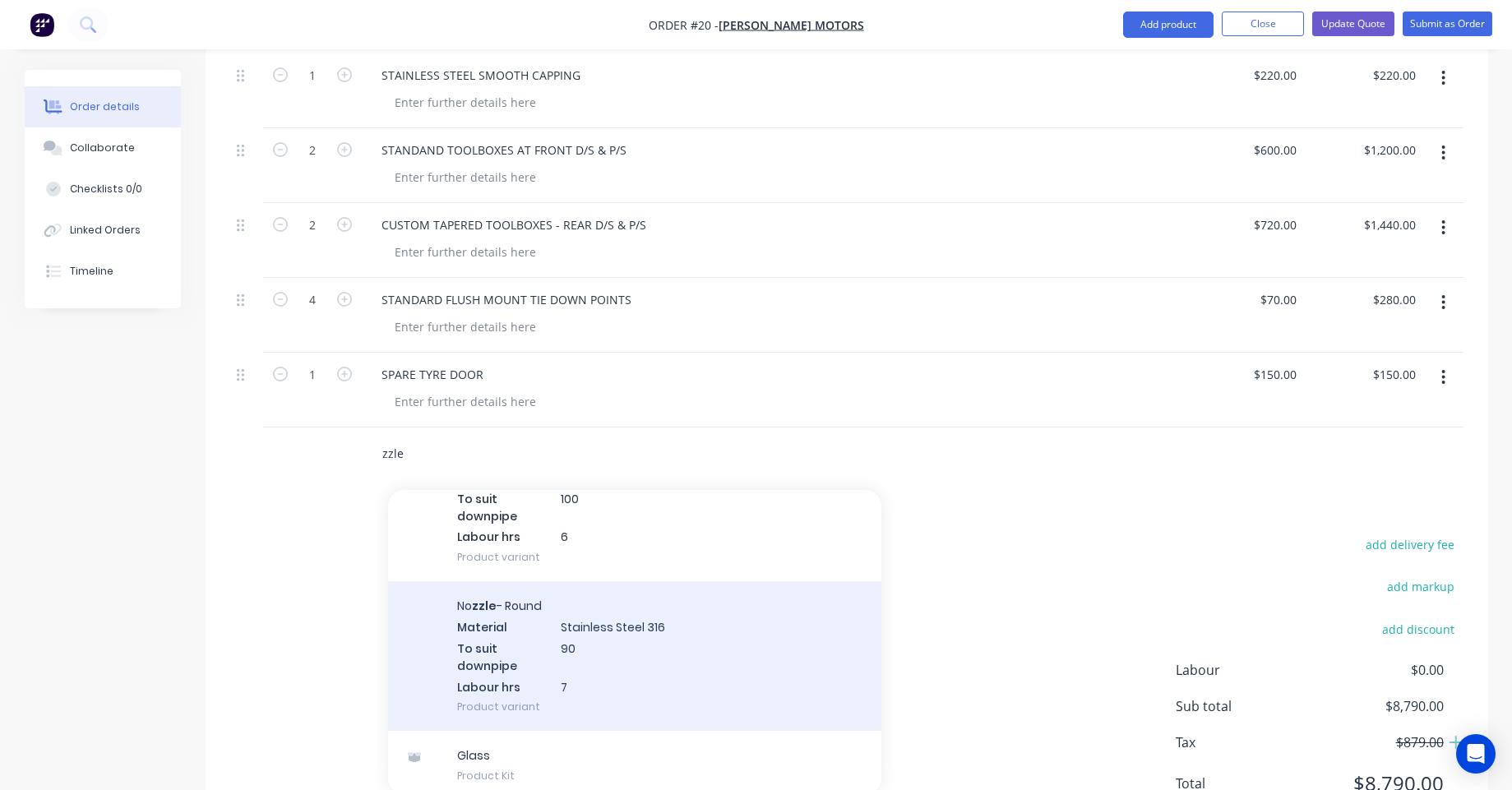
scroll to position [972, 0]
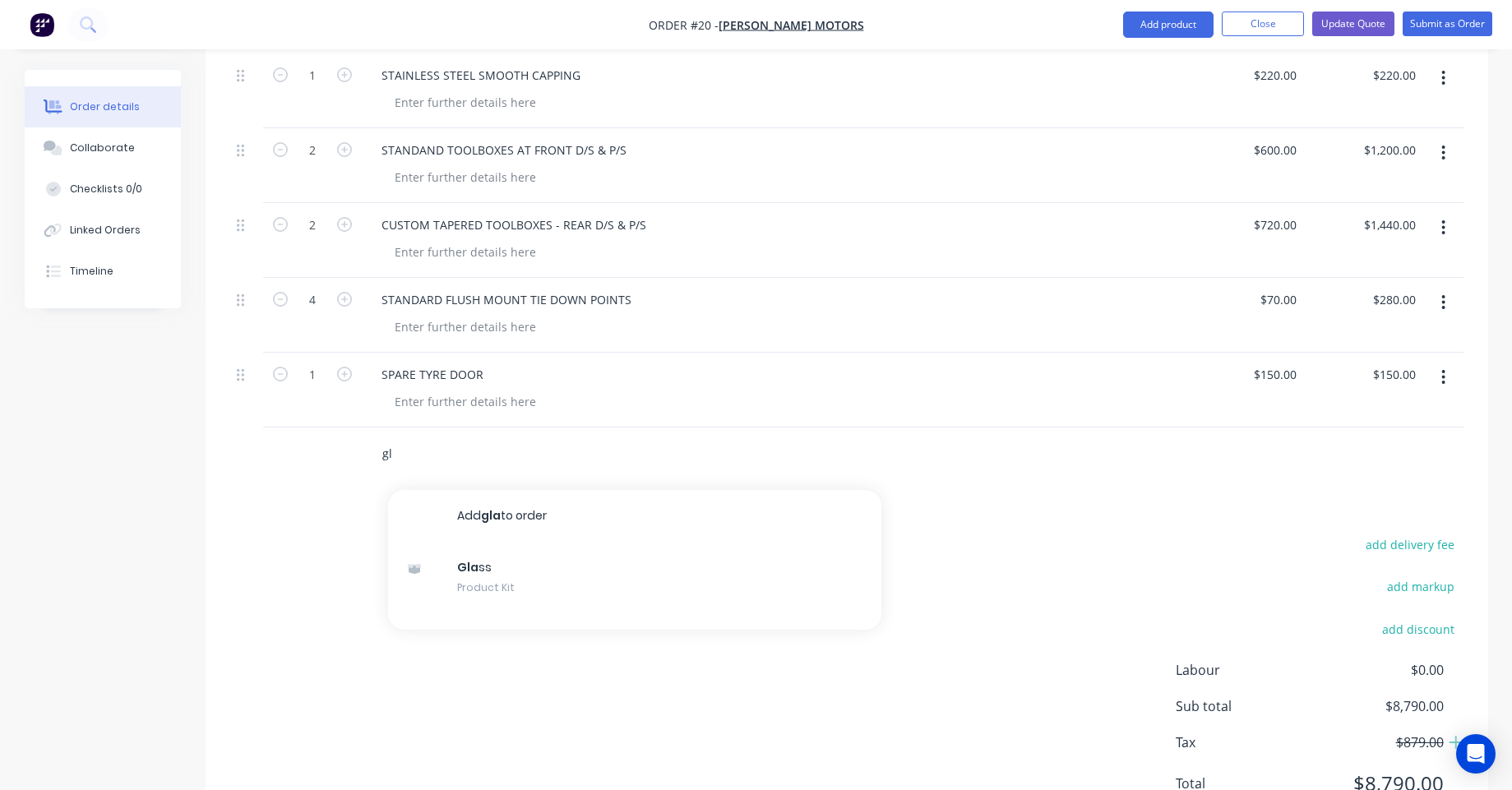
type input "g"
click at [807, 534] on div "add delivery fee add markup add discount Labour $0.00 Sub total $8,790.00 Tax $…" at bounding box center [847, 674] width 1234 height 281
